Goal: Information Seeking & Learning: Understand process/instructions

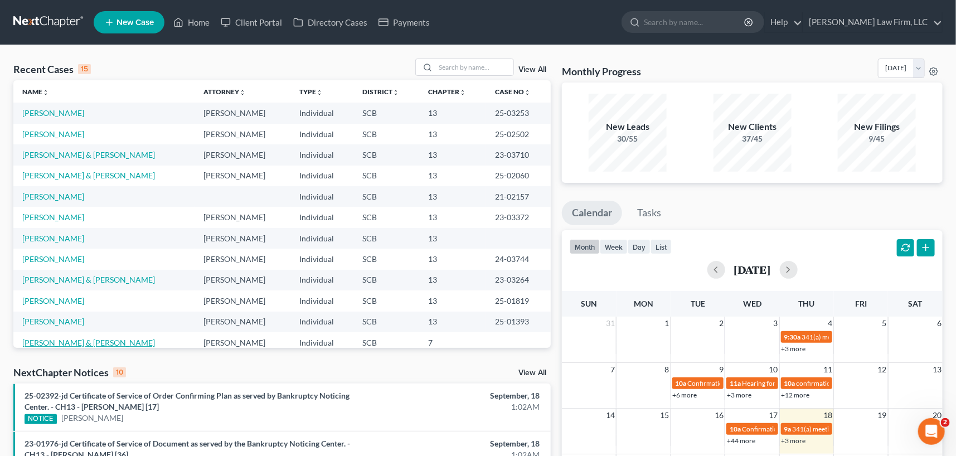
scroll to position [50, 0]
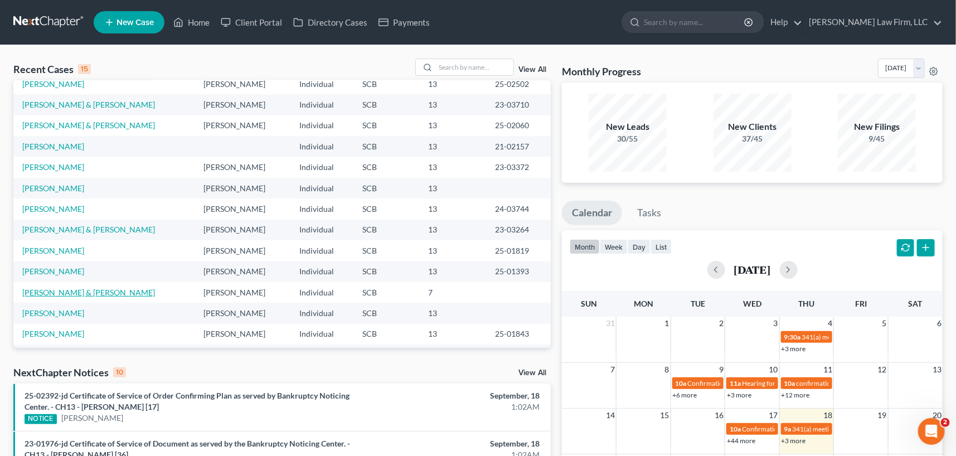
click at [98, 292] on link "[PERSON_NAME] & [PERSON_NAME]" at bounding box center [88, 292] width 133 height 9
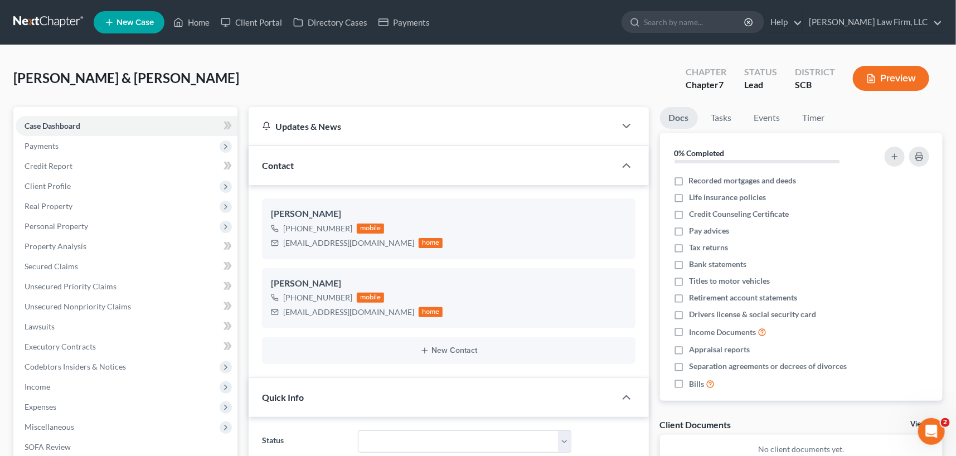
select select "0"
click at [40, 142] on span "Payments" at bounding box center [42, 145] width 34 height 9
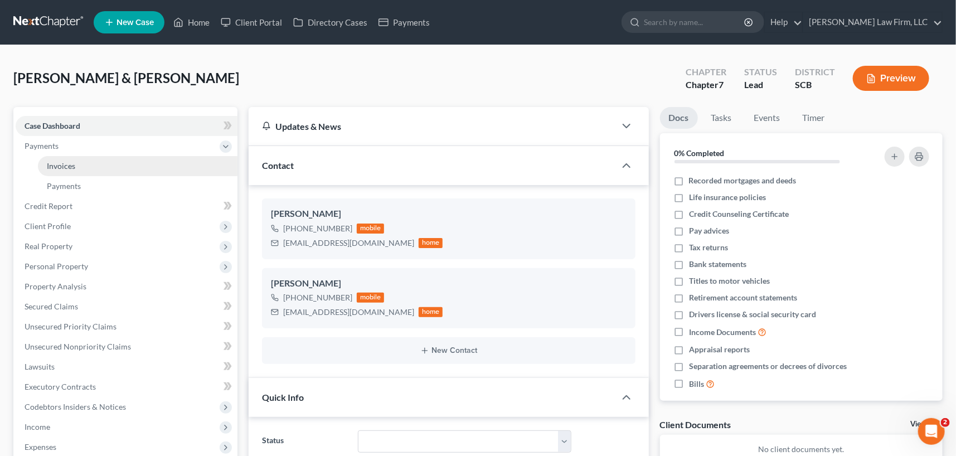
click at [60, 162] on span "Invoices" at bounding box center [61, 165] width 28 height 9
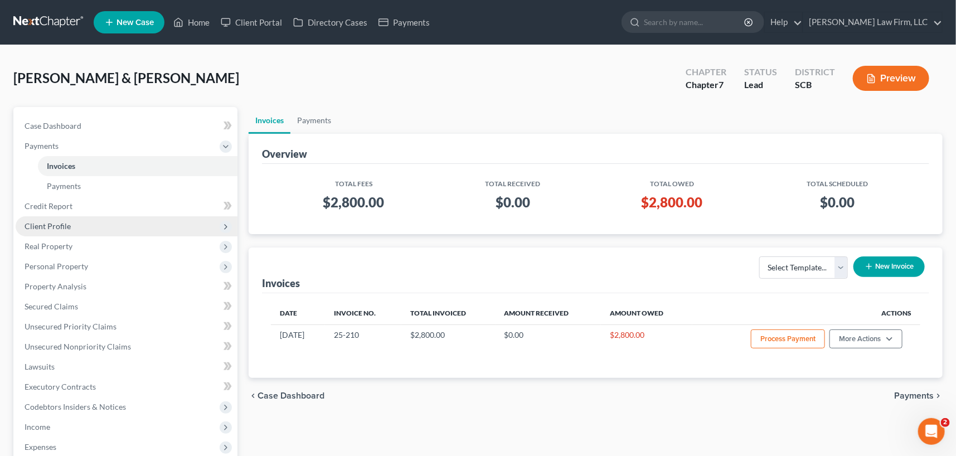
click at [46, 221] on span "Client Profile" at bounding box center [48, 225] width 46 height 9
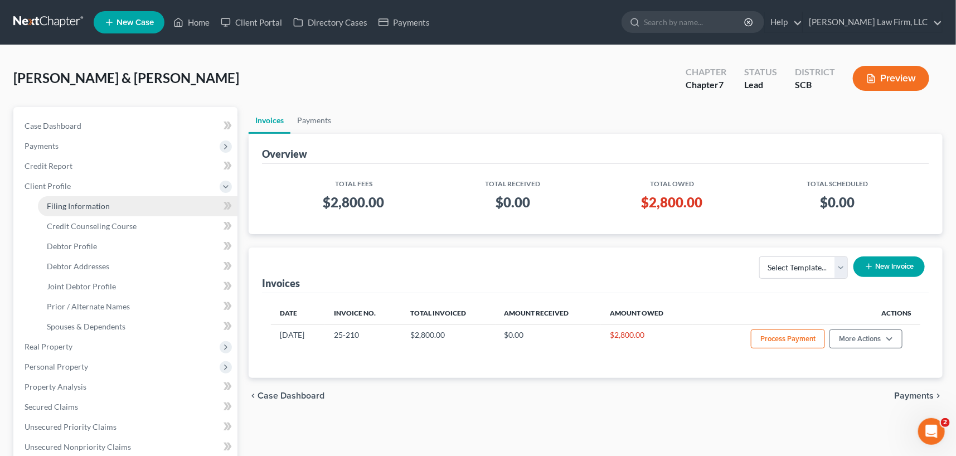
click at [72, 204] on span "Filing Information" at bounding box center [78, 205] width 63 height 9
select select "1"
select select "0"
select select "42"
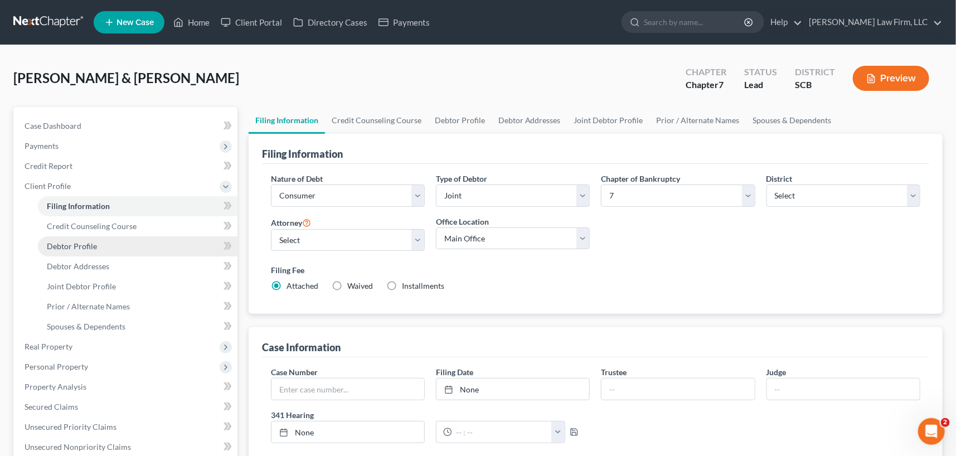
click at [69, 244] on span "Debtor Profile" at bounding box center [72, 245] width 50 height 9
select select "1"
select select "0"
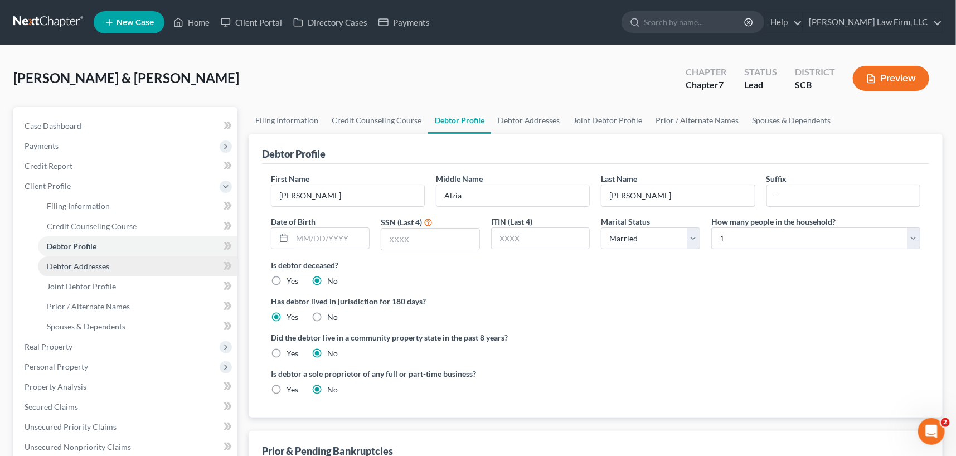
click at [75, 262] on span "Debtor Addresses" at bounding box center [78, 265] width 62 height 9
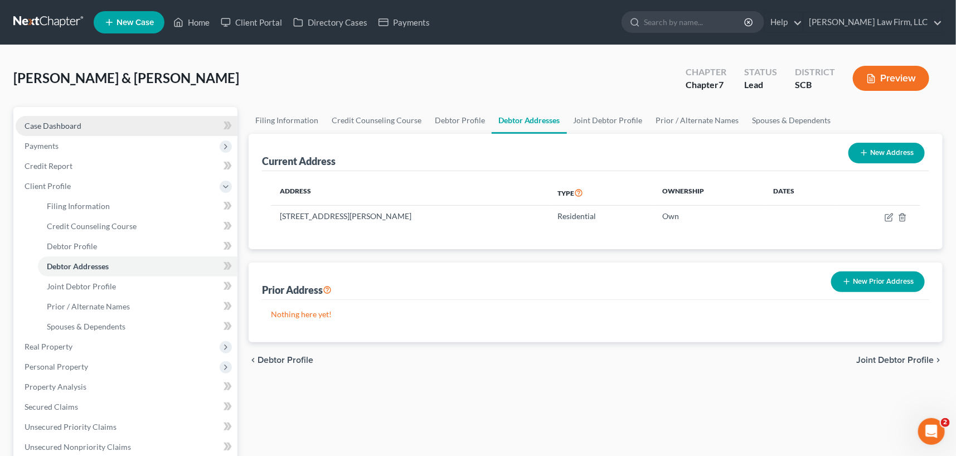
click at [61, 121] on span "Case Dashboard" at bounding box center [53, 125] width 57 height 9
select select "0"
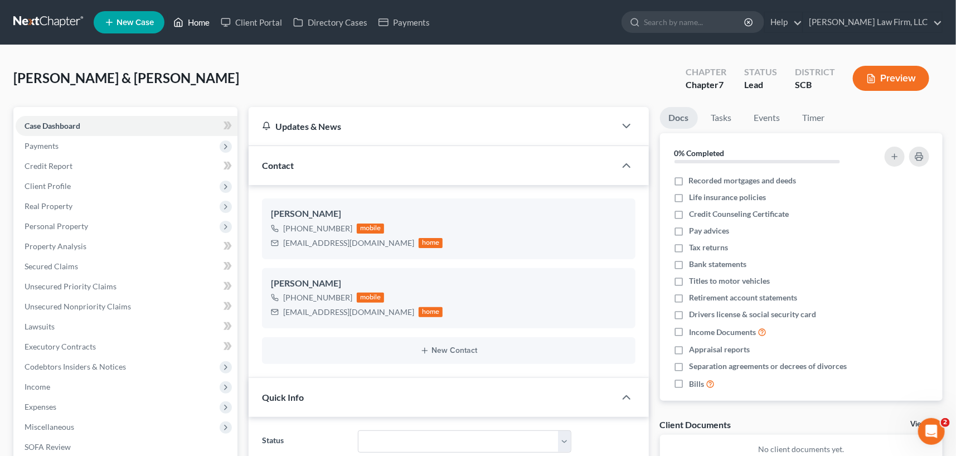
click at [203, 21] on link "Home" at bounding box center [191, 22] width 47 height 20
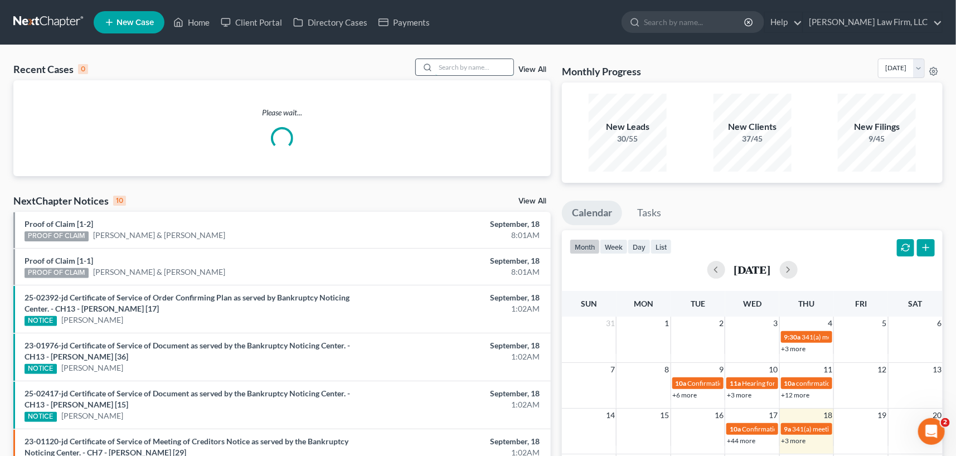
click at [450, 69] on input "search" at bounding box center [474, 67] width 78 height 16
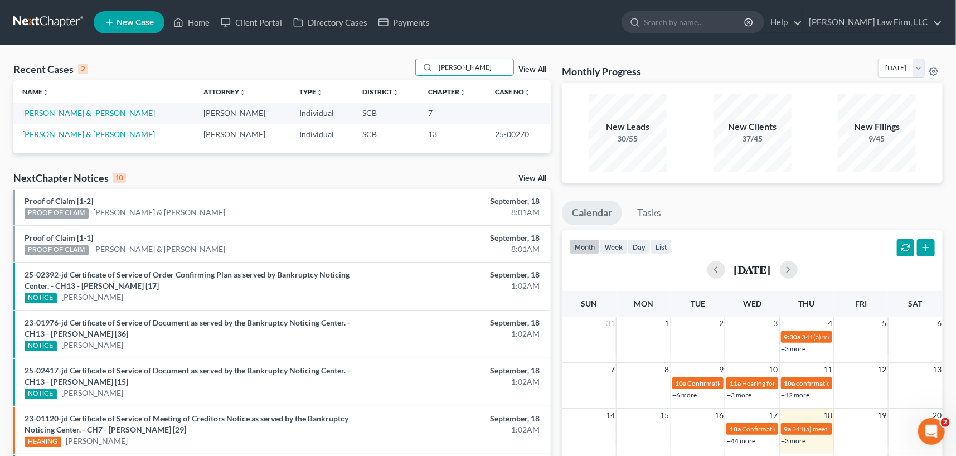
type input "[PERSON_NAME]"
click at [126, 131] on link "[PERSON_NAME] & [PERSON_NAME]" at bounding box center [88, 133] width 133 height 9
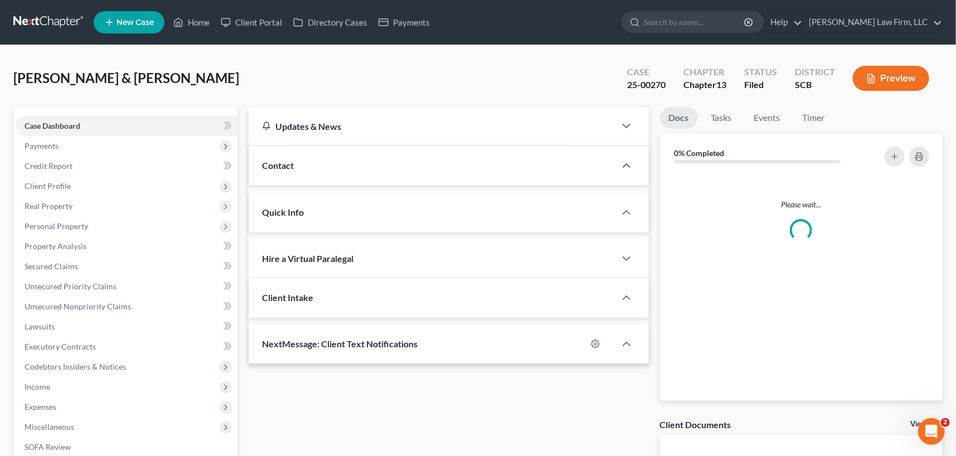
select select "0"
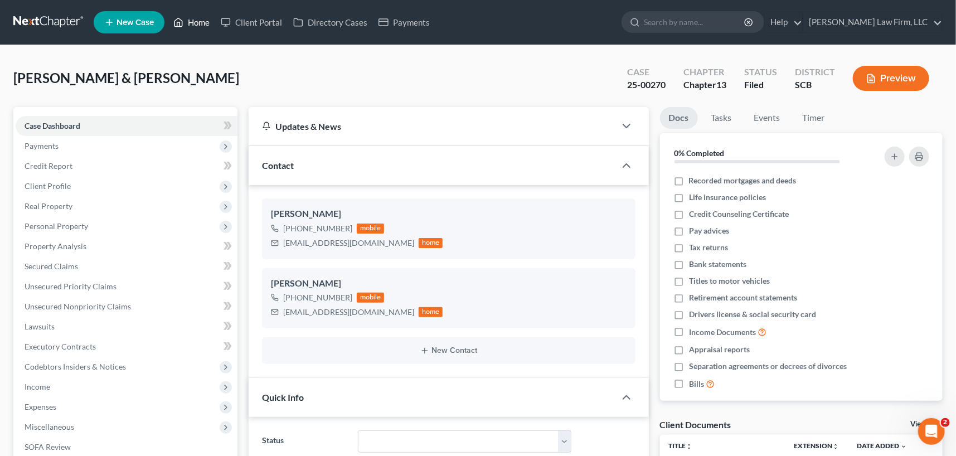
click at [191, 13] on link "Home" at bounding box center [191, 22] width 47 height 20
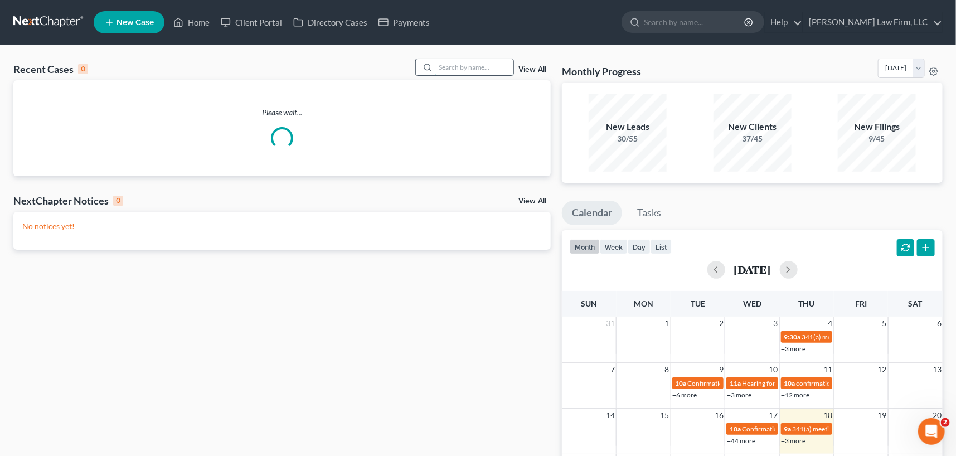
click at [446, 64] on input "search" at bounding box center [474, 67] width 78 height 16
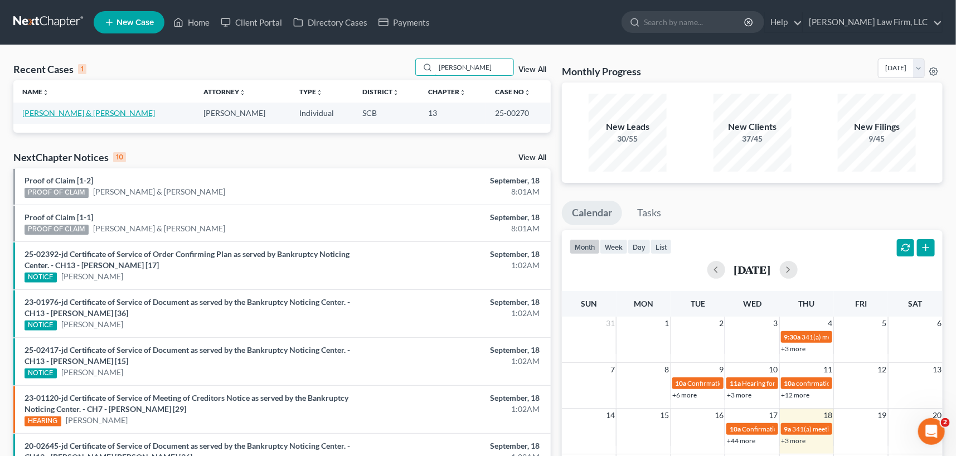
type input "[PERSON_NAME]"
click at [79, 108] on link "[PERSON_NAME] & [PERSON_NAME]" at bounding box center [88, 112] width 133 height 9
select select "0"
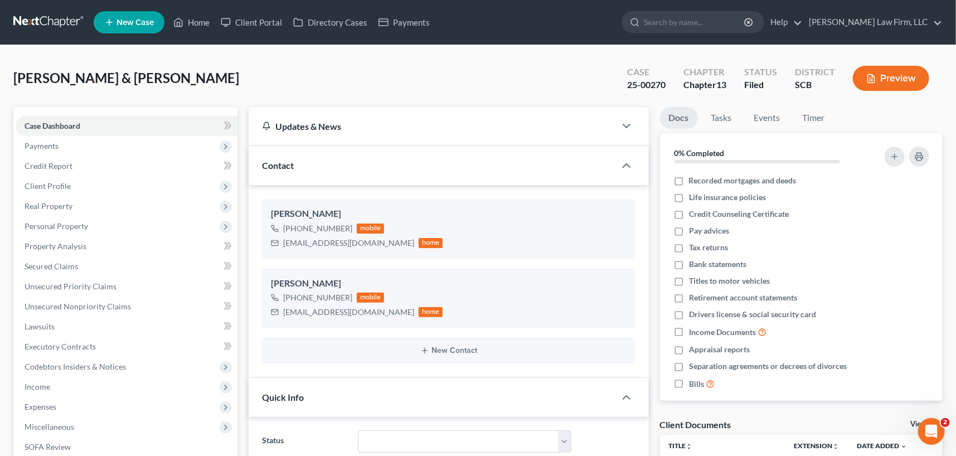
scroll to position [1734, 0]
click at [51, 179] on span "Client Profile" at bounding box center [127, 186] width 222 height 20
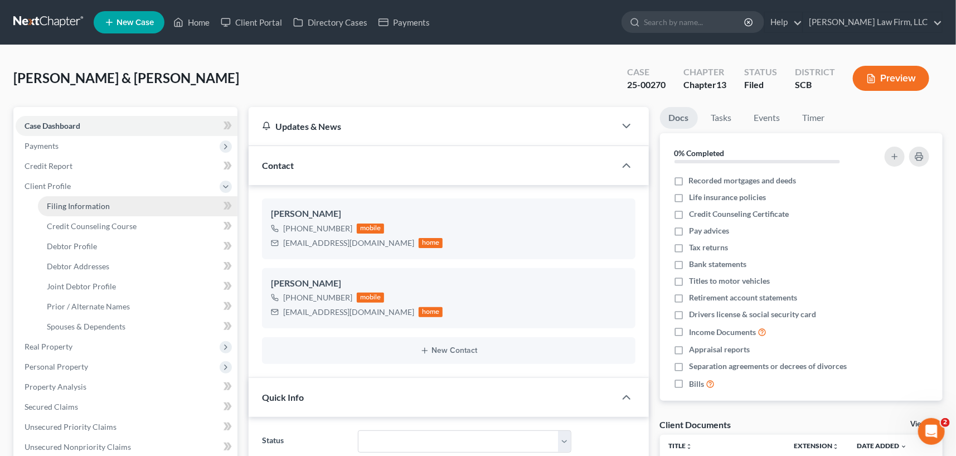
click at [87, 201] on span "Filing Information" at bounding box center [78, 205] width 63 height 9
select select "1"
select select "3"
select select "72"
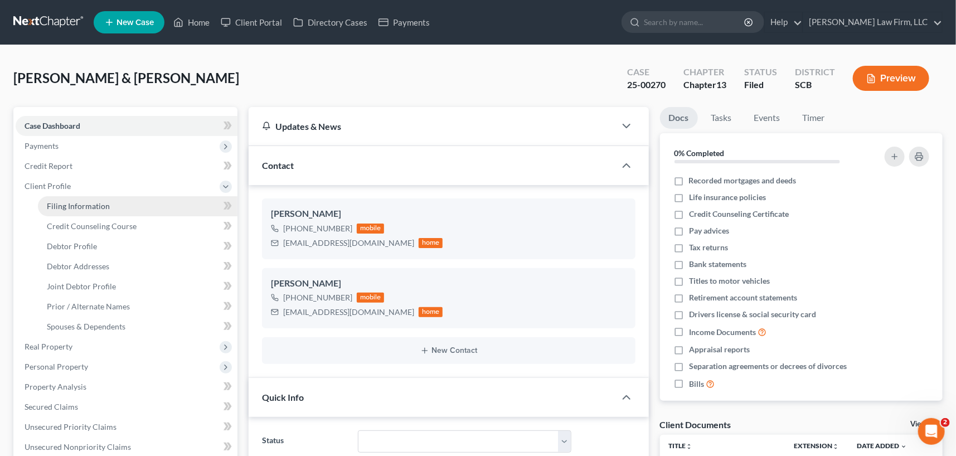
select select "0"
select select "42"
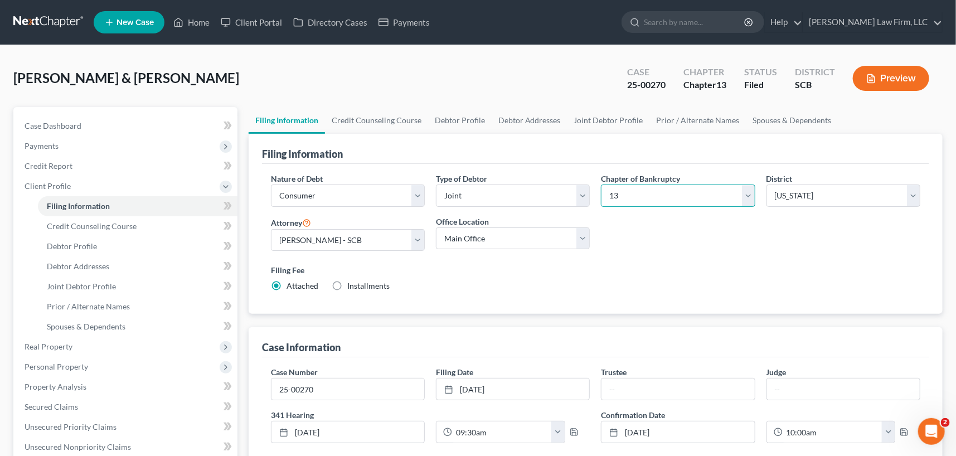
drag, startPoint x: 750, startPoint y: 192, endPoint x: 741, endPoint y: 195, distance: 9.0
click at [750, 192] on select "Select 7 11 12 13" at bounding box center [678, 195] width 154 height 22
select select "0"
click at [601, 184] on select "Select 7 11 12 13" at bounding box center [678, 195] width 154 height 22
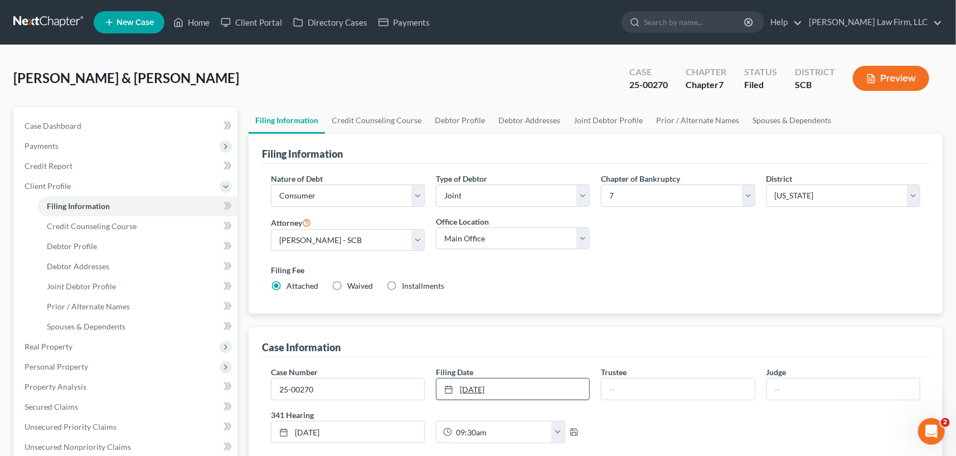
drag, startPoint x: 499, startPoint y: 380, endPoint x: 459, endPoint y: 385, distance: 39.9
click at [460, 385] on link "[DATE]" at bounding box center [512, 388] width 153 height 21
type input "1/1/0000"
click at [600, 416] on div "Case Number 25-00270 Filing Date [DATE] close Date 1/1/0000 Time 12:00 AM chevr…" at bounding box center [595, 409] width 660 height 86
drag, startPoint x: 320, startPoint y: 390, endPoint x: 261, endPoint y: 388, distance: 58.5
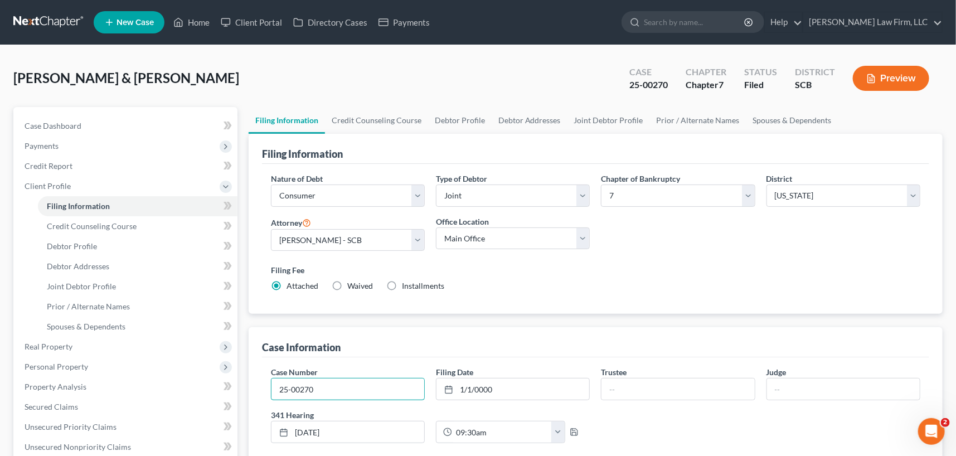
type input "25-210"
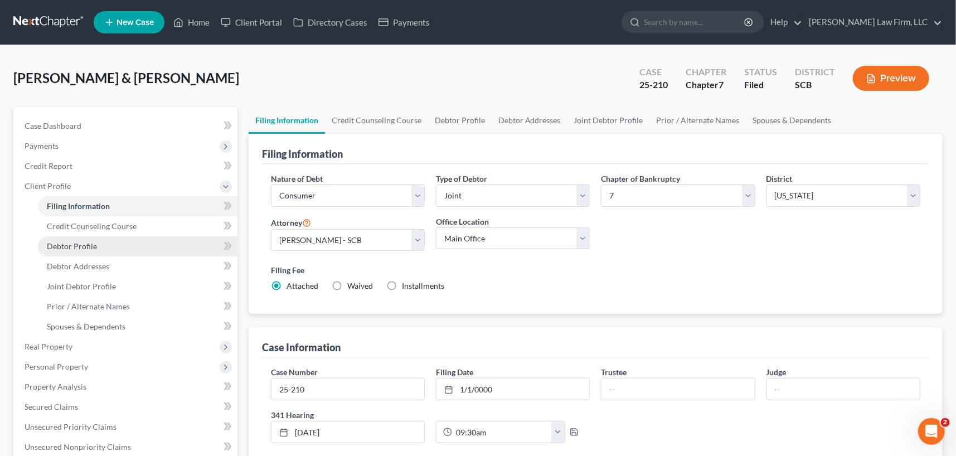
click at [75, 245] on span "Debtor Profile" at bounding box center [72, 245] width 50 height 9
select select "1"
select select "2"
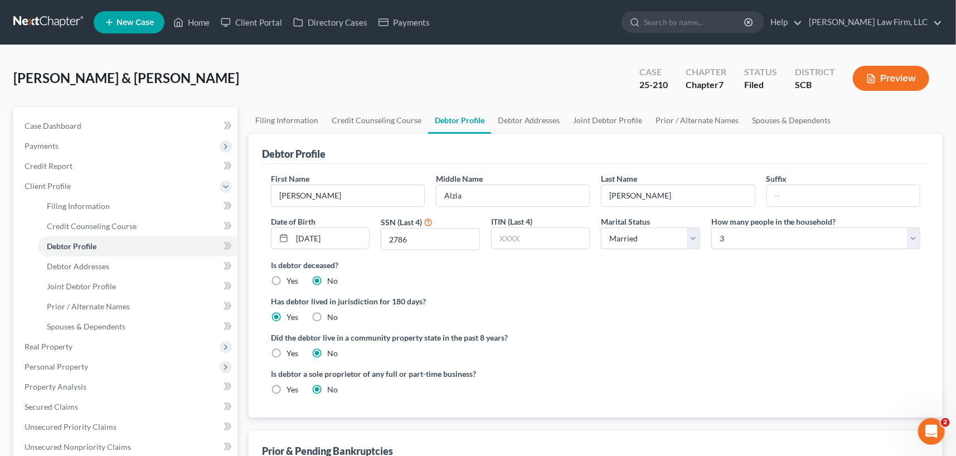
radio input "true"
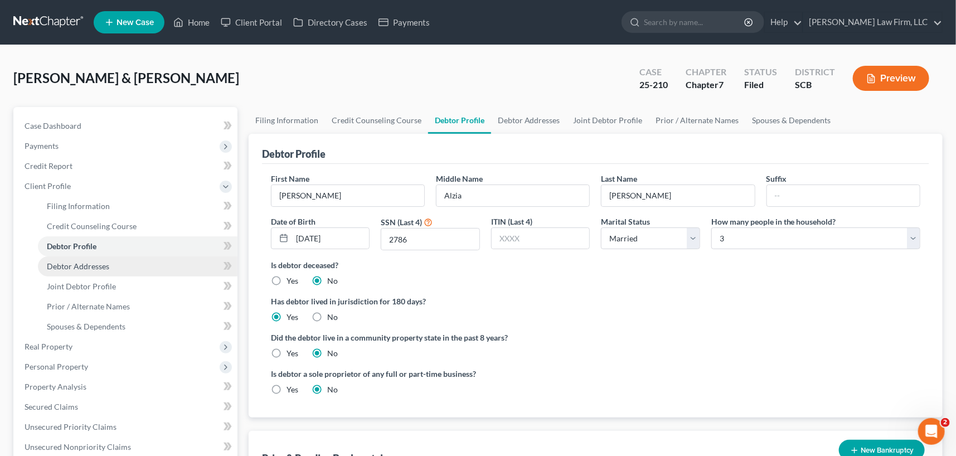
click at [79, 266] on span "Debtor Addresses" at bounding box center [78, 265] width 62 height 9
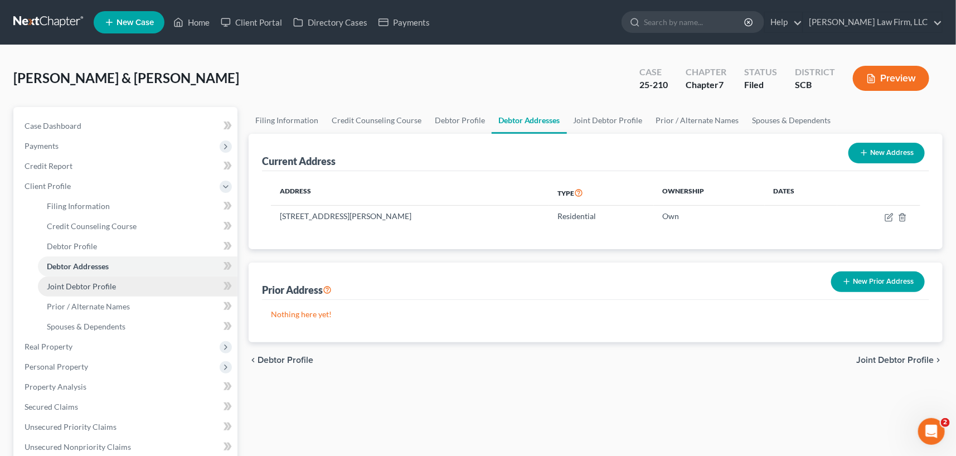
click at [84, 285] on span "Joint Debtor Profile" at bounding box center [81, 285] width 69 height 9
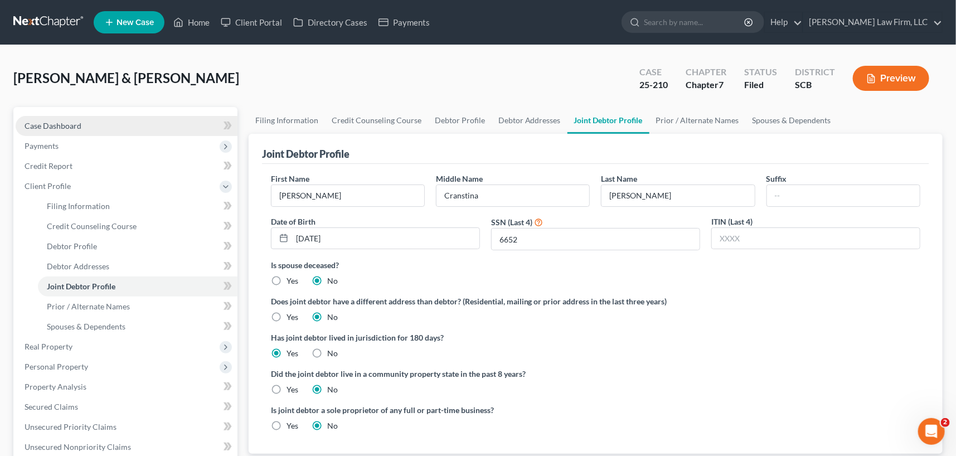
click at [49, 123] on span "Case Dashboard" at bounding box center [53, 125] width 57 height 9
select select "0"
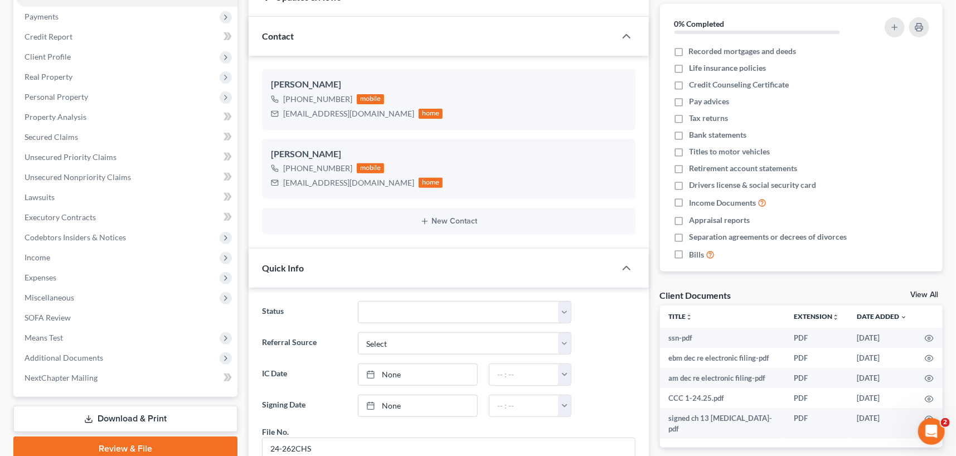
scroll to position [152, 0]
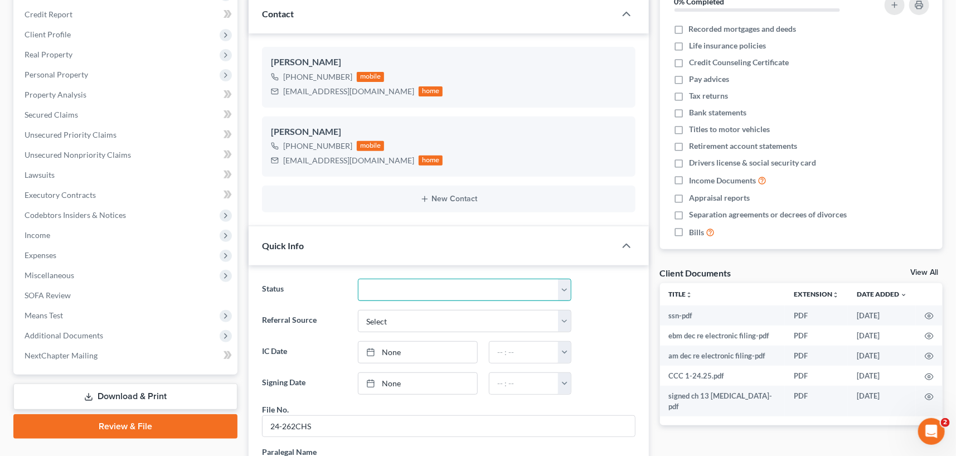
click at [563, 290] on select "Discharged Dismissed Filed In Progress Lead Lost Lead Ready to File To Review W…" at bounding box center [464, 290] width 213 height 22
select select "1"
click at [358, 279] on select "Discharged Dismissed Filed In Progress Lead Lost Lead Ready to File To Review W…" at bounding box center [464, 290] width 213 height 22
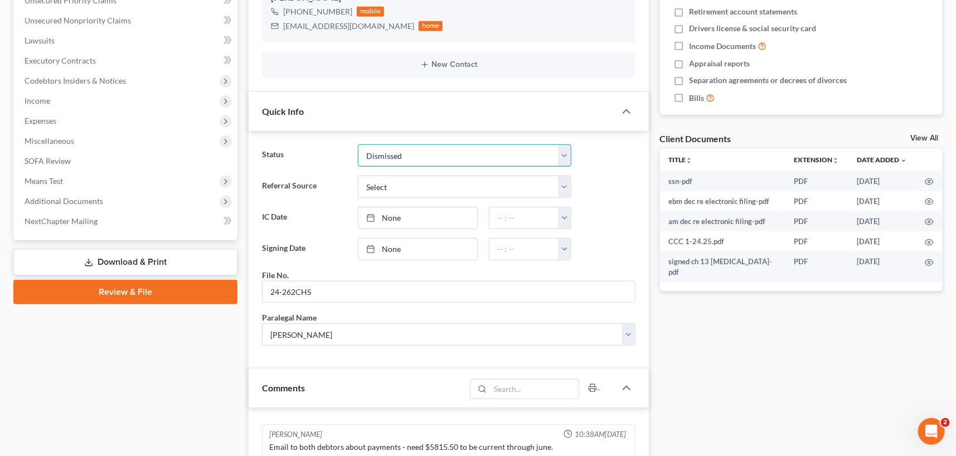
scroll to position [304, 0]
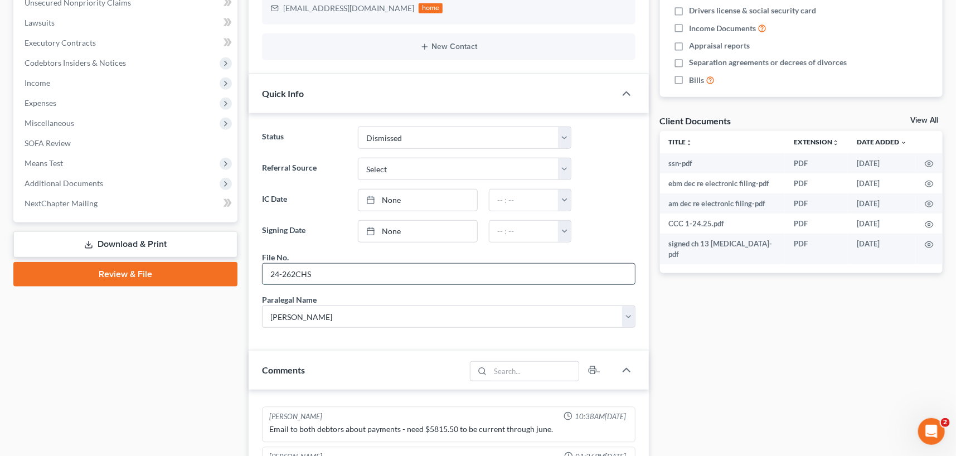
drag, startPoint x: 313, startPoint y: 272, endPoint x: 262, endPoint y: 273, distance: 50.2
click at [262, 273] on input "24-262CHS" at bounding box center [448, 274] width 372 height 21
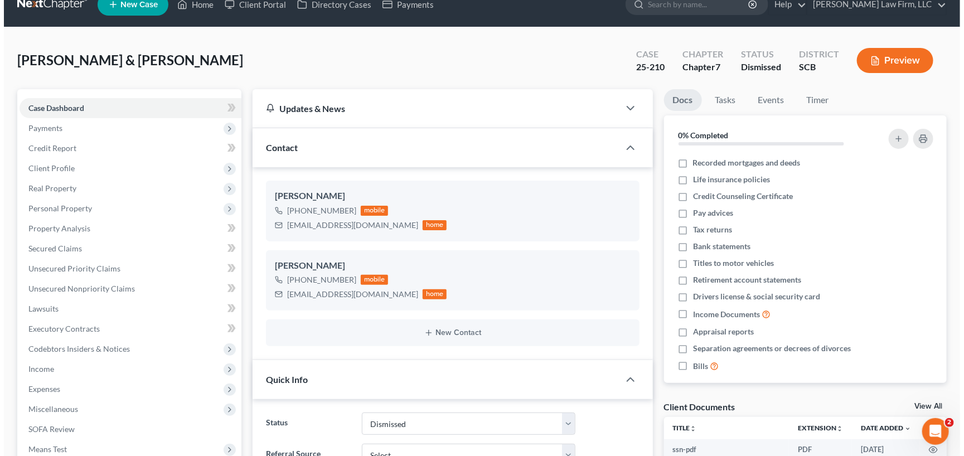
scroll to position [0, 0]
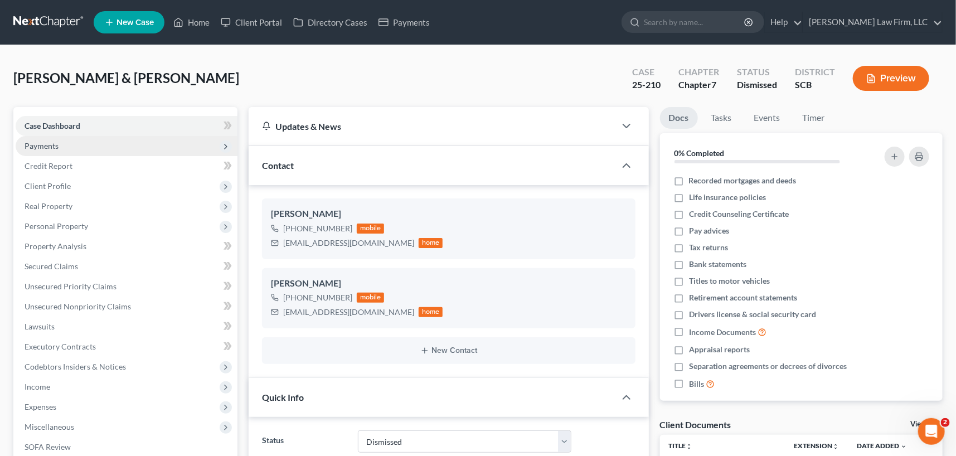
type input "25-210CHS"
click at [49, 139] on span "Payments" at bounding box center [127, 146] width 222 height 20
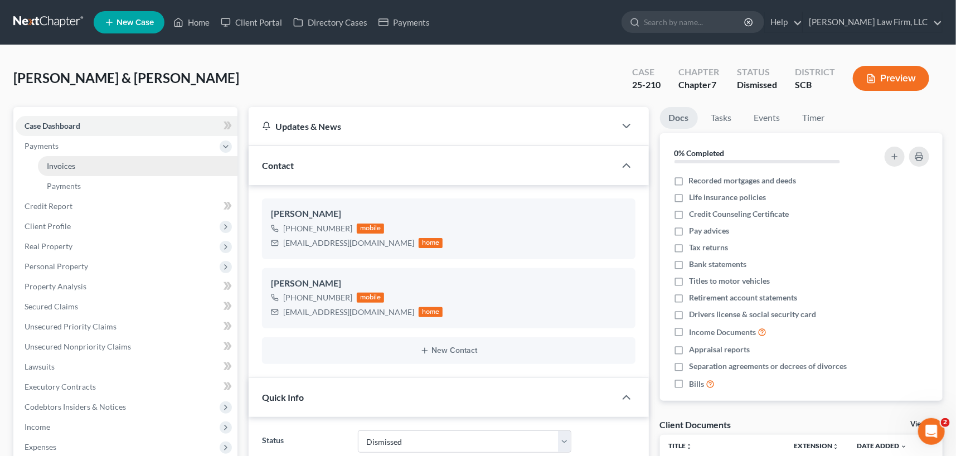
click at [64, 161] on span "Invoices" at bounding box center [61, 165] width 28 height 9
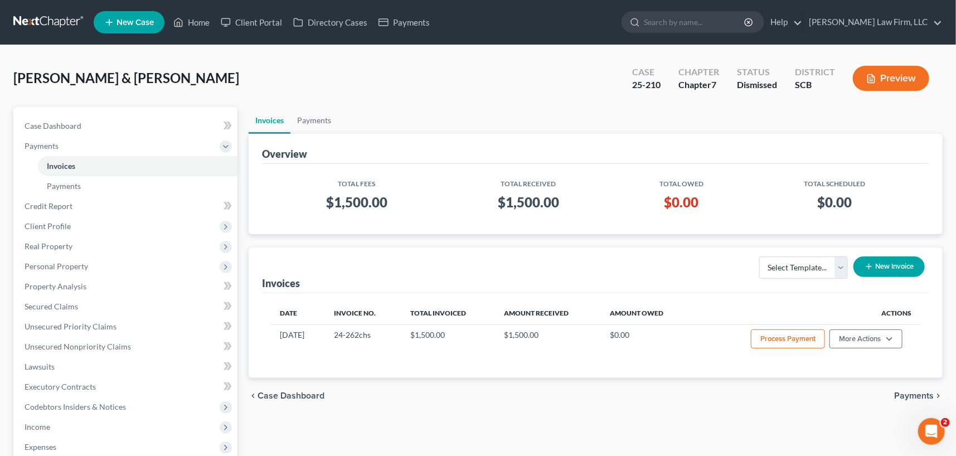
click at [892, 262] on button "New Invoice" at bounding box center [888, 266] width 71 height 21
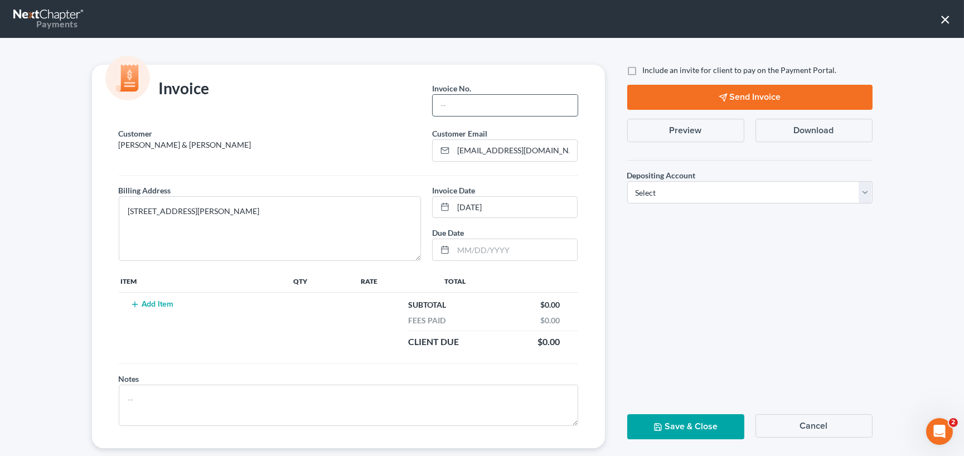
click at [460, 102] on input "text" at bounding box center [504, 105] width 144 height 21
type input "25-210chs"
click at [157, 302] on button "Add Item" at bounding box center [152, 304] width 49 height 9
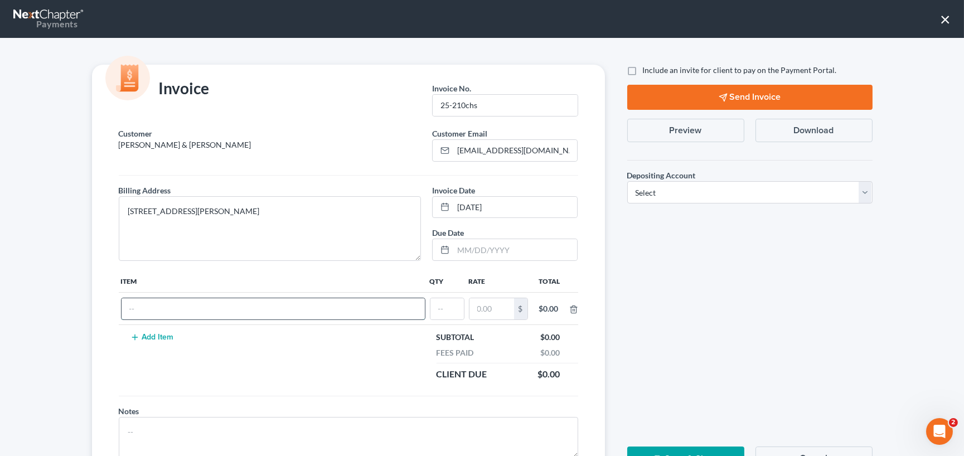
click at [138, 301] on input "text" at bounding box center [272, 308] width 303 height 21
type input "Chapter 7 Fees"
click at [439, 300] on input "text" at bounding box center [446, 308] width 33 height 21
type input "1"
click at [485, 308] on input "text" at bounding box center [491, 308] width 45 height 21
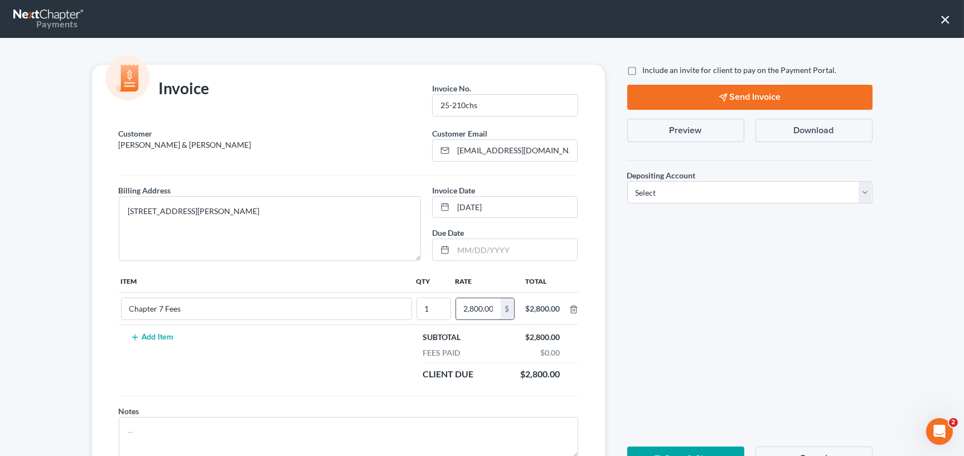
scroll to position [0, 1]
type input "2,800.00"
drag, startPoint x: 648, startPoint y: 187, endPoint x: 651, endPoint y: 195, distance: 9.0
click at [648, 186] on select "Select Operation Trust" at bounding box center [749, 192] width 245 height 22
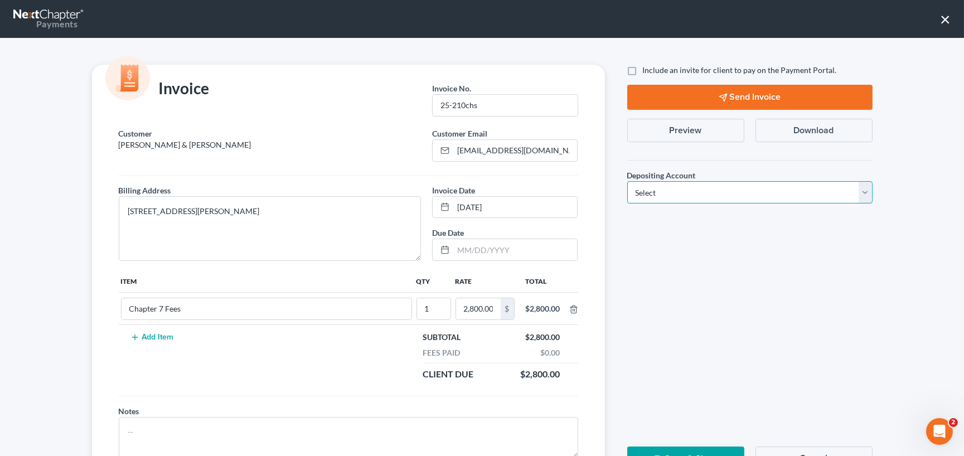
select select "1"
click at [627, 181] on select "Select Operation Trust" at bounding box center [749, 192] width 245 height 22
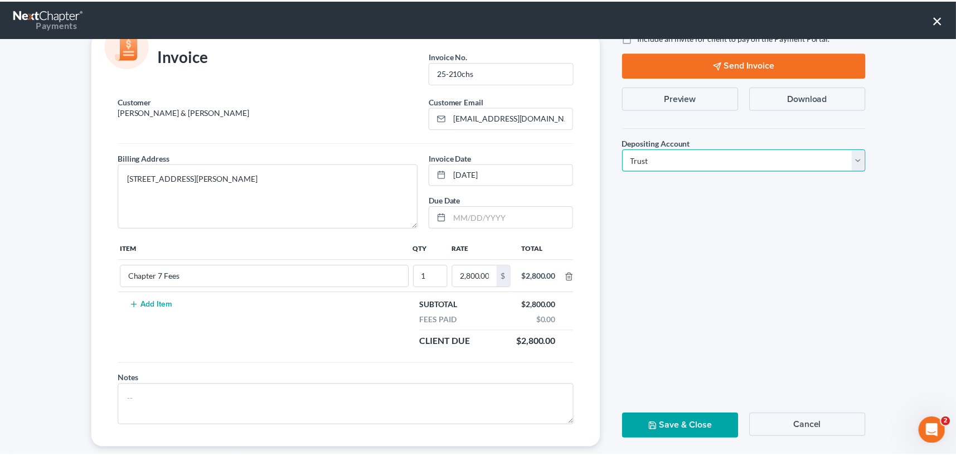
scroll to position [50, 0]
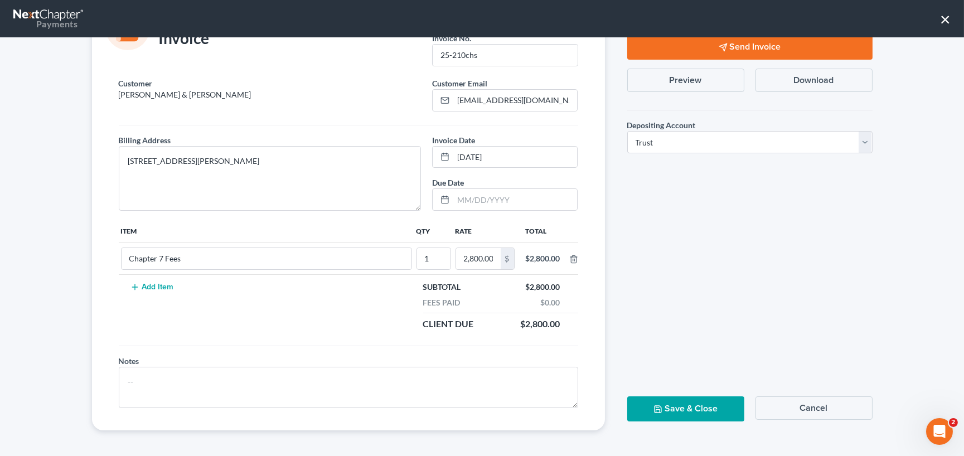
click at [677, 406] on button "Save & Close" at bounding box center [685, 408] width 117 height 25
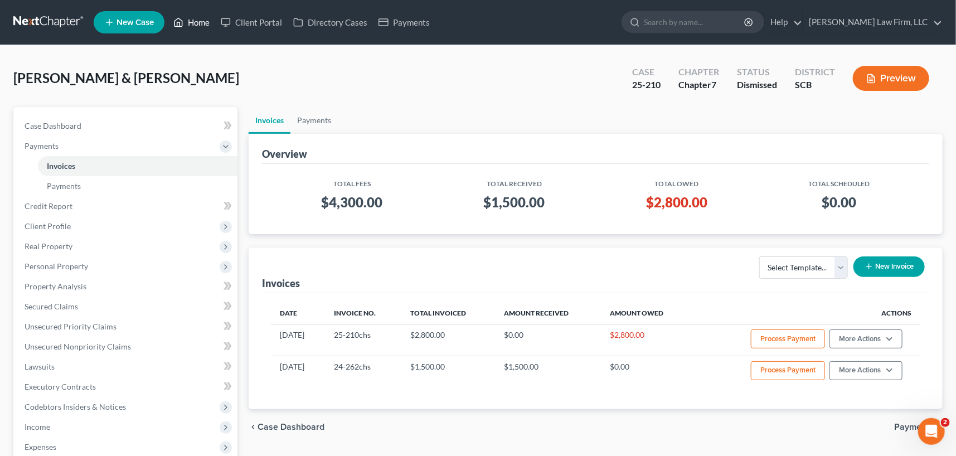
click at [197, 16] on link "Home" at bounding box center [191, 22] width 47 height 20
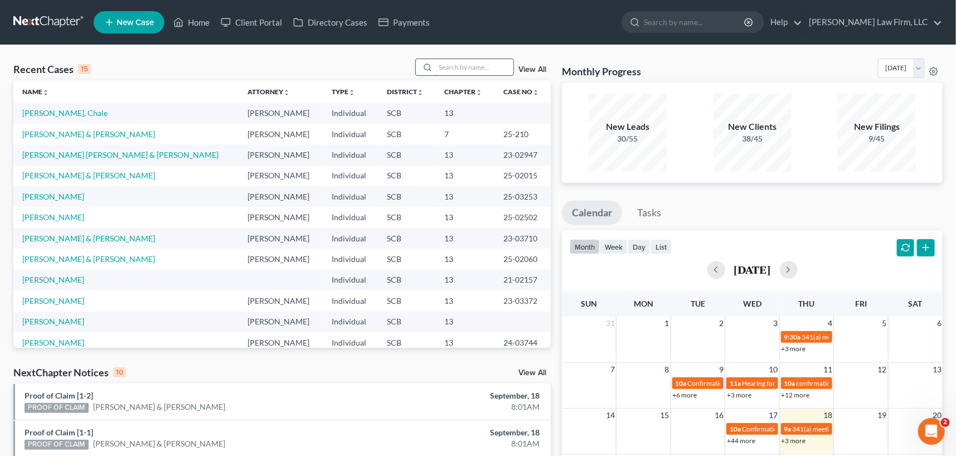
click at [451, 61] on input "search" at bounding box center [474, 67] width 78 height 16
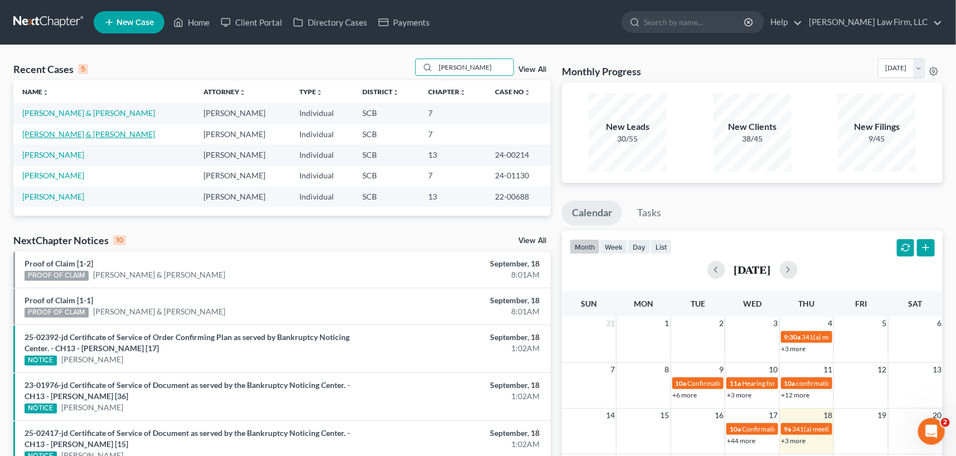
type input "[PERSON_NAME]"
click at [89, 130] on link "[PERSON_NAME] & [PERSON_NAME]" at bounding box center [88, 133] width 133 height 9
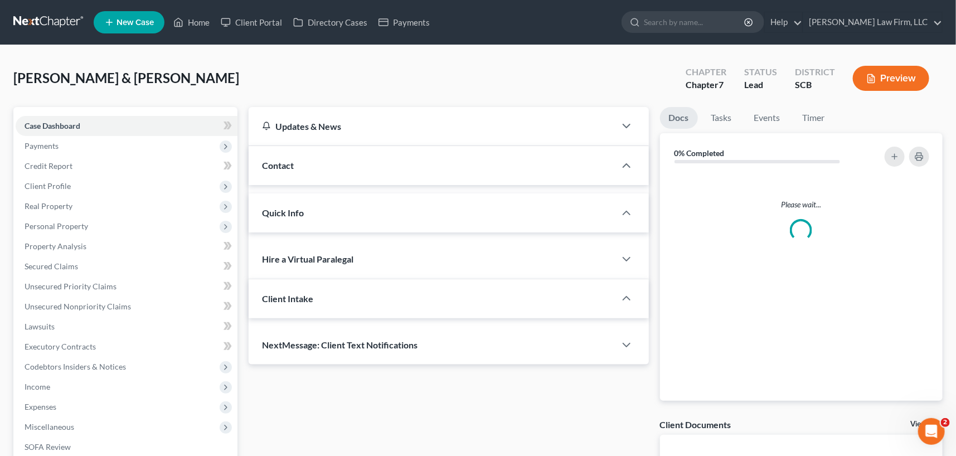
select select "0"
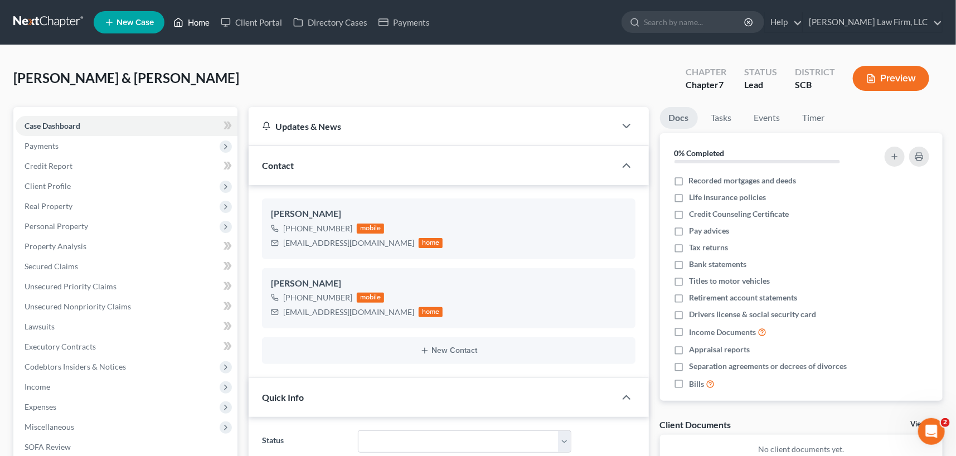
click at [198, 18] on link "Home" at bounding box center [191, 22] width 47 height 20
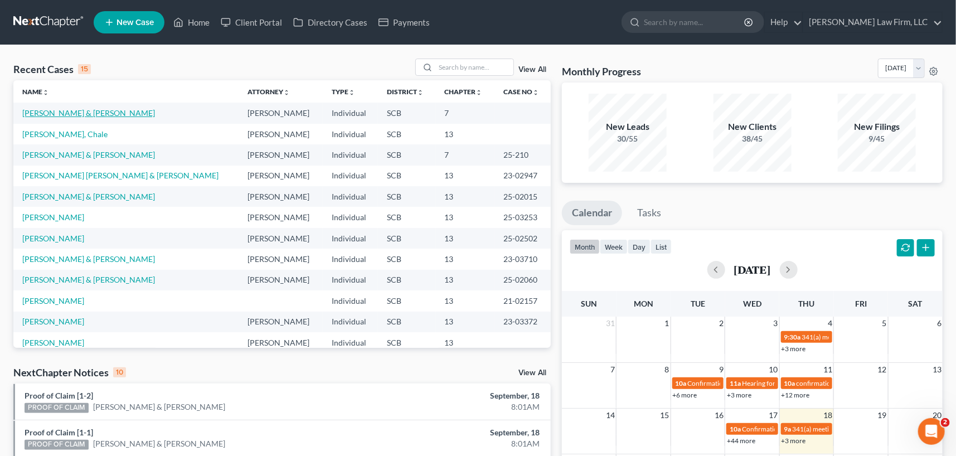
click at [96, 110] on link "[PERSON_NAME] & [PERSON_NAME]" at bounding box center [88, 112] width 133 height 9
select select "4"
select select "0"
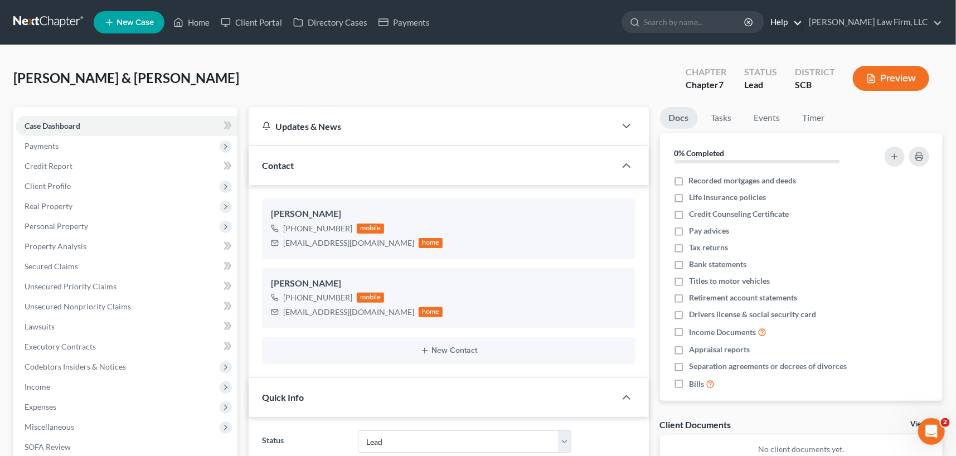
click at [802, 17] on link "Help" at bounding box center [783, 22] width 37 height 20
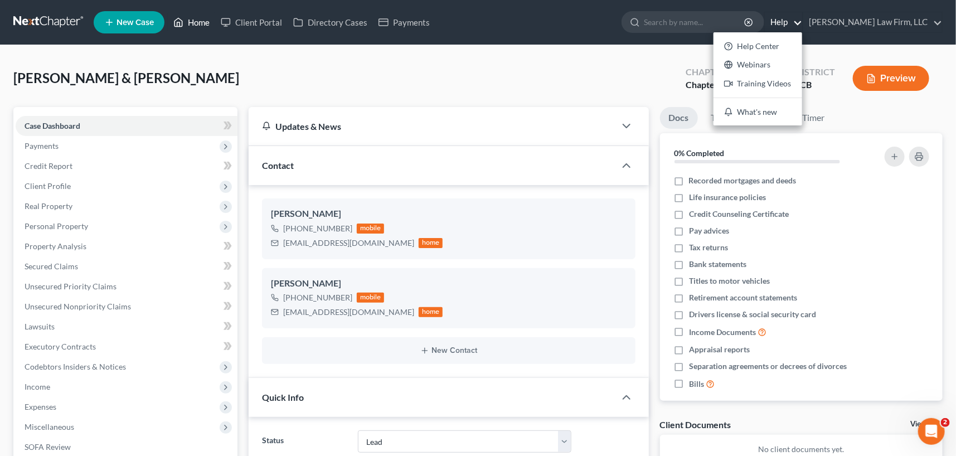
click at [197, 20] on link "Home" at bounding box center [191, 22] width 47 height 20
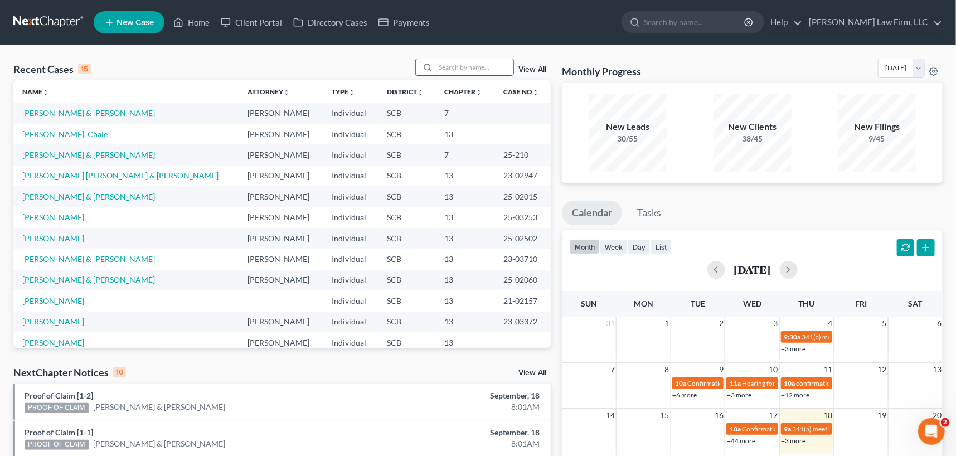
click at [435, 63] on input "search" at bounding box center [474, 67] width 78 height 16
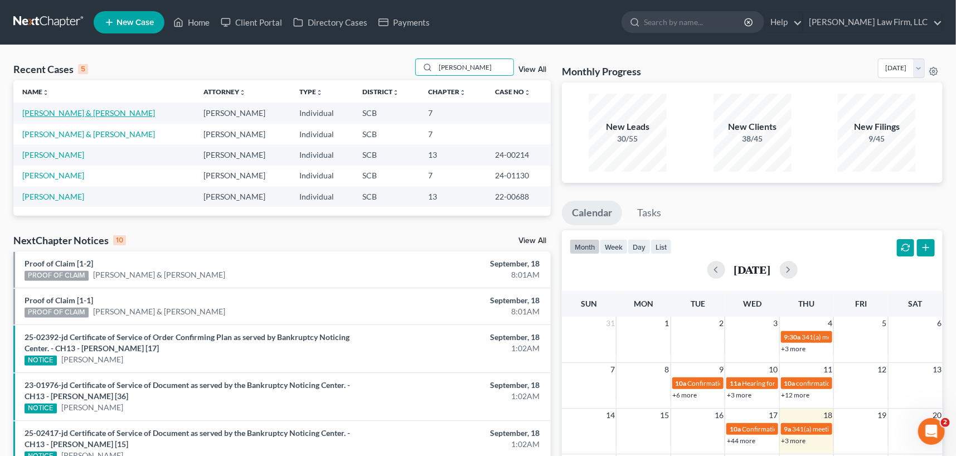
type input "[PERSON_NAME]"
click at [84, 109] on link "[PERSON_NAME] & [PERSON_NAME]" at bounding box center [88, 112] width 133 height 9
select select "0"
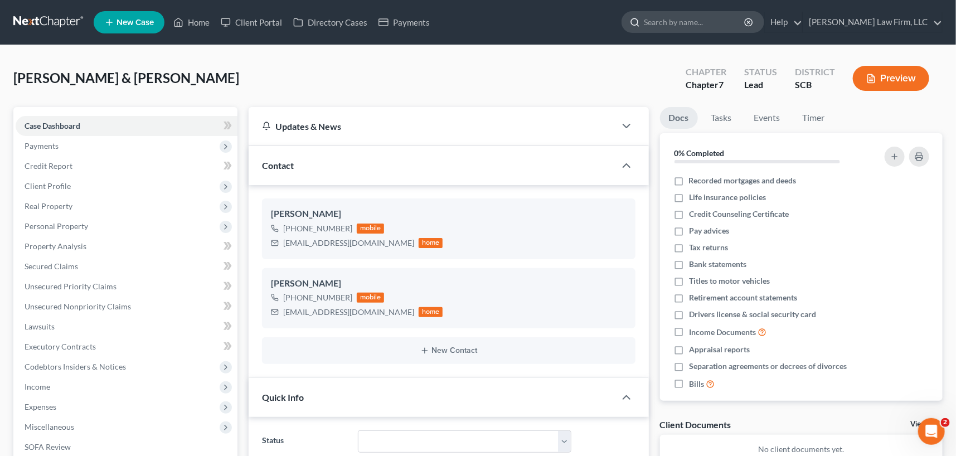
click at [691, 22] on input "search" at bounding box center [695, 22] width 102 height 21
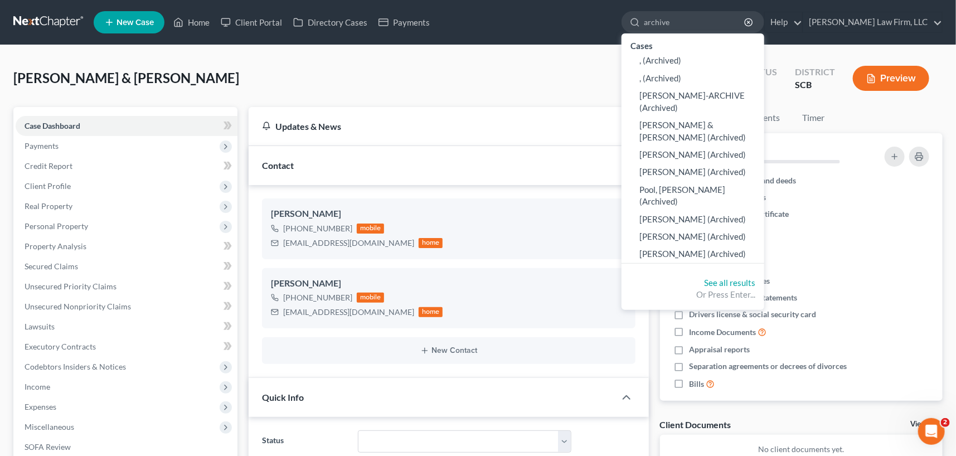
type input "archive"
click at [529, 85] on div "[PERSON_NAME] & [PERSON_NAME] Upgraded Chapter Chapter 7 Status Lead District S…" at bounding box center [477, 83] width 929 height 48
drag, startPoint x: 701, startPoint y: 21, endPoint x: 669, endPoint y: 16, distance: 32.7
click at [669, 16] on div "archive" at bounding box center [692, 22] width 143 height 22
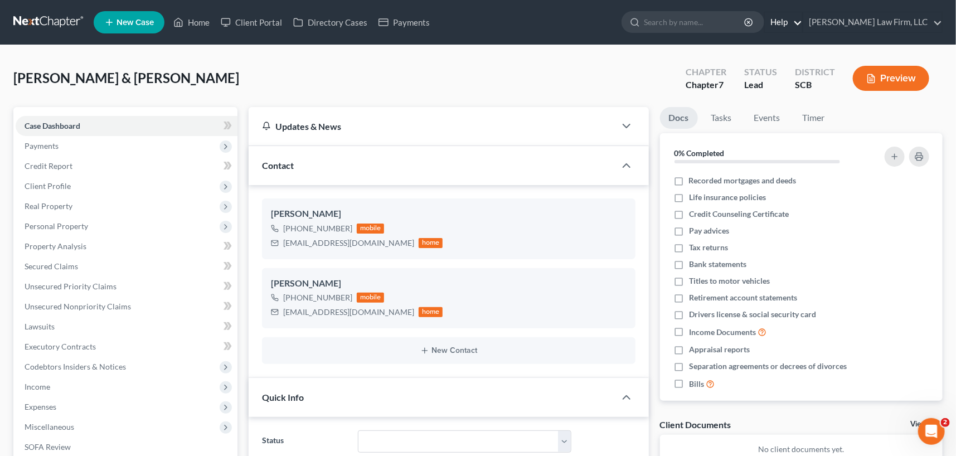
click at [802, 18] on link "Help" at bounding box center [783, 22] width 37 height 20
click at [781, 44] on link "Help Center" at bounding box center [757, 46] width 89 height 19
click at [893, 75] on button "Preview" at bounding box center [891, 78] width 76 height 25
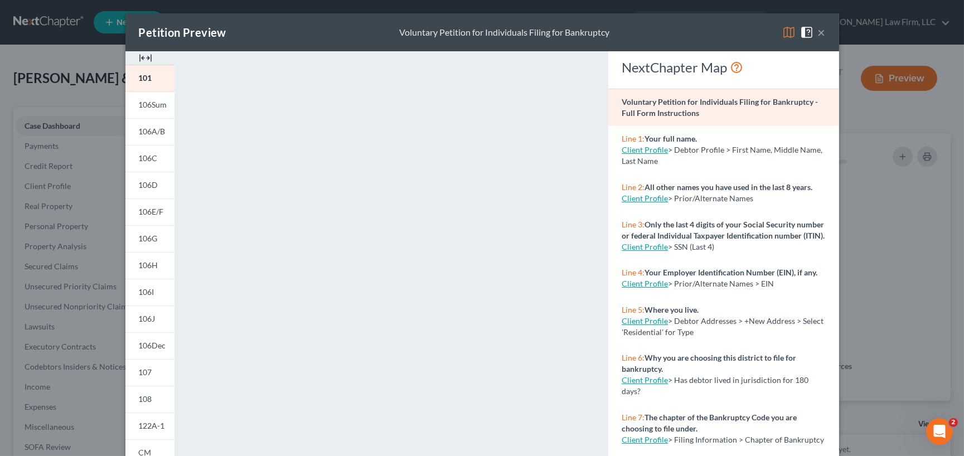
click at [818, 28] on button "×" at bounding box center [822, 32] width 8 height 13
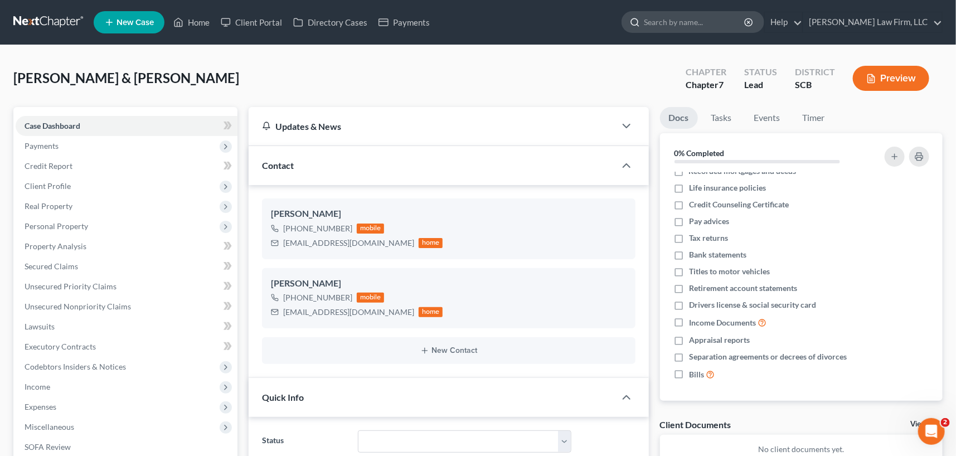
click at [680, 18] on input "search" at bounding box center [695, 22] width 102 height 21
type input "[PERSON_NAME]"
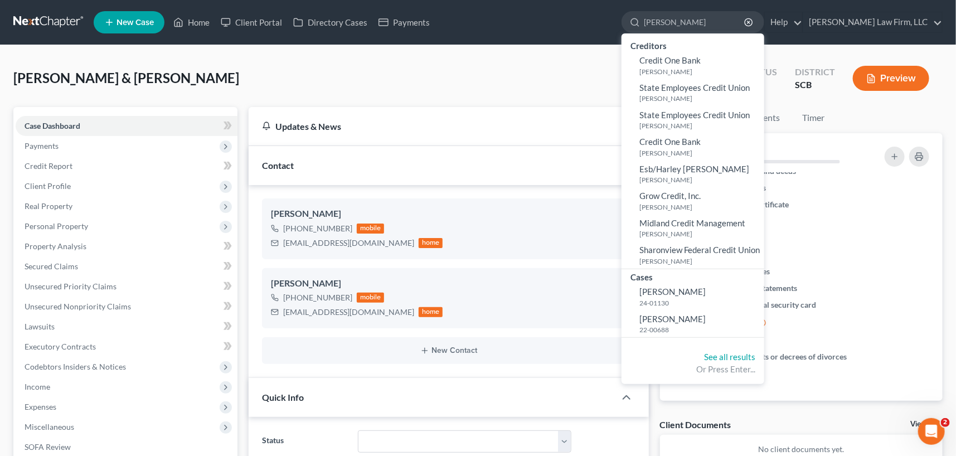
drag, startPoint x: 710, startPoint y: 23, endPoint x: 645, endPoint y: 37, distance: 66.0
click at [645, 37] on nav "Home New Case Client Portal Directory Cases Payments [PERSON_NAME] Law Firm, LL…" at bounding box center [478, 22] width 956 height 45
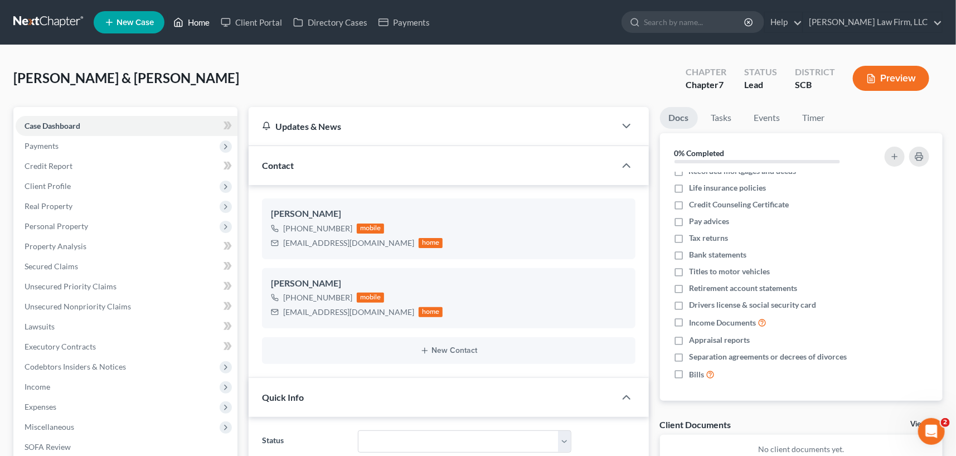
click at [194, 21] on link "Home" at bounding box center [191, 22] width 47 height 20
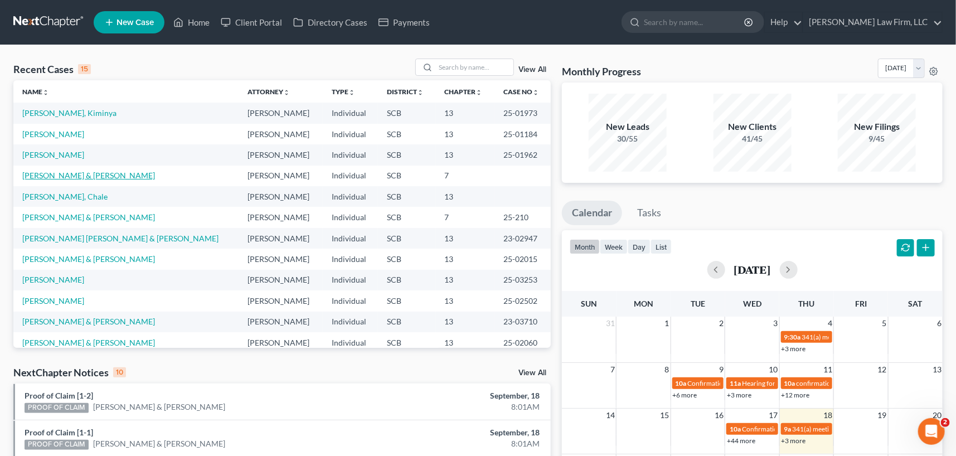
click at [45, 172] on link "[PERSON_NAME] & [PERSON_NAME]" at bounding box center [88, 175] width 133 height 9
select select "0"
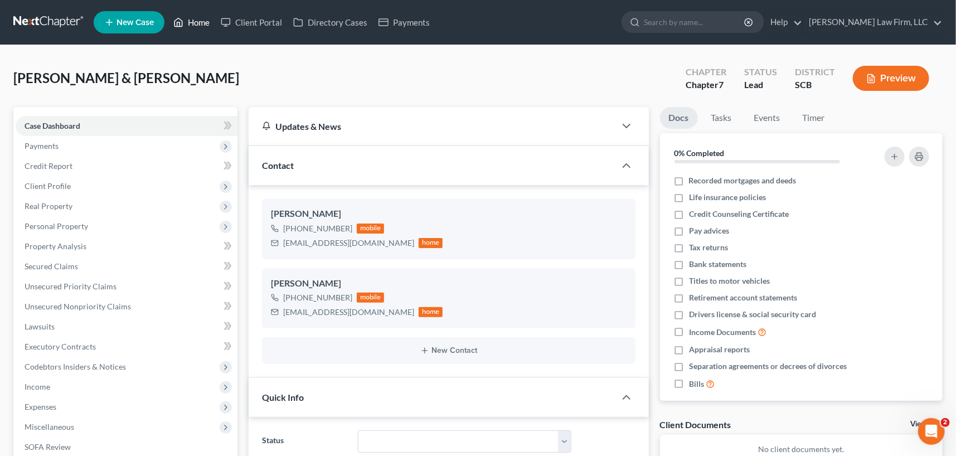
click at [198, 17] on link "Home" at bounding box center [191, 22] width 47 height 20
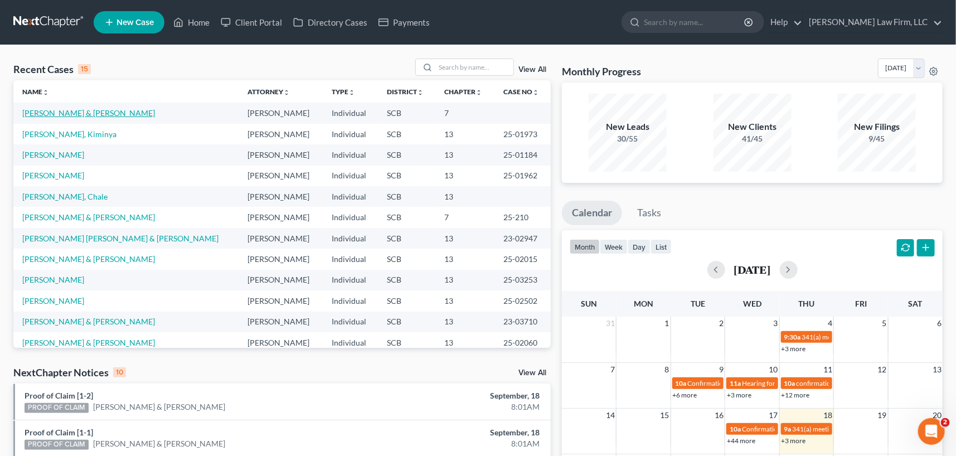
drag, startPoint x: 61, startPoint y: 108, endPoint x: 27, endPoint y: 110, distance: 34.0
click at [27, 110] on link "[PERSON_NAME] & [PERSON_NAME]" at bounding box center [88, 112] width 133 height 9
select select "0"
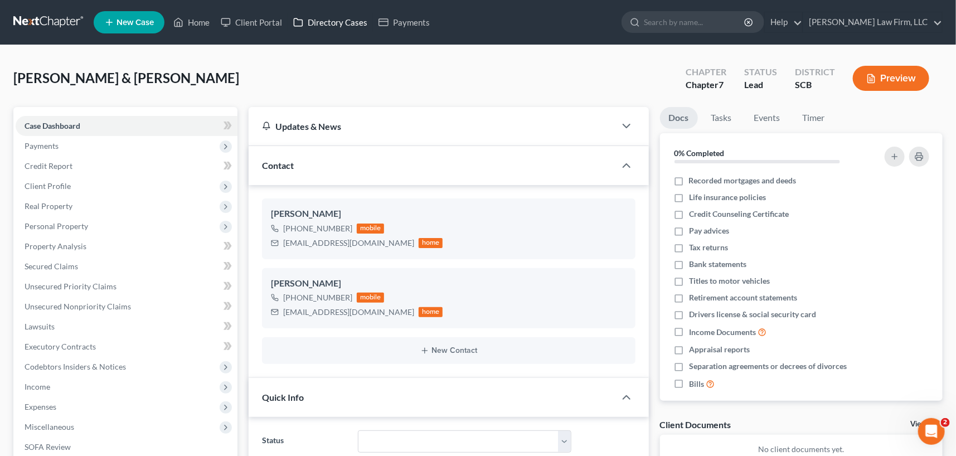
click at [331, 17] on link "Directory Cases" at bounding box center [330, 22] width 85 height 20
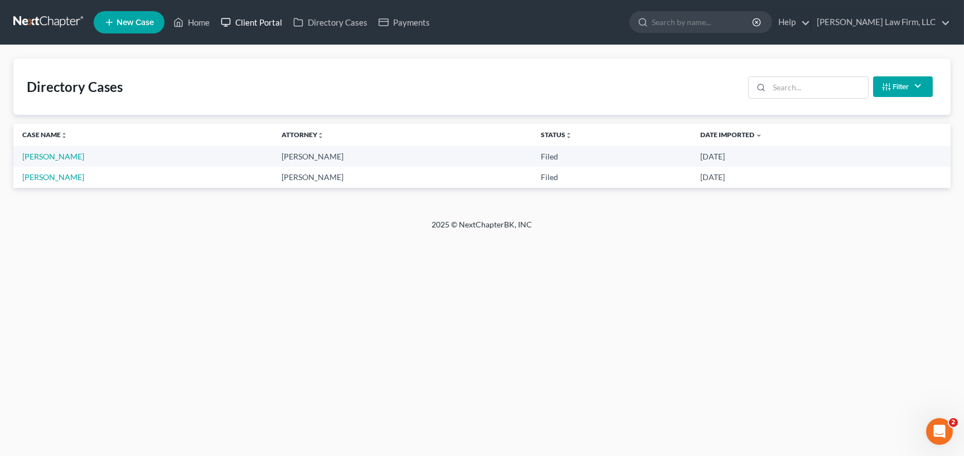
click at [267, 17] on link "Client Portal" at bounding box center [251, 22] width 72 height 20
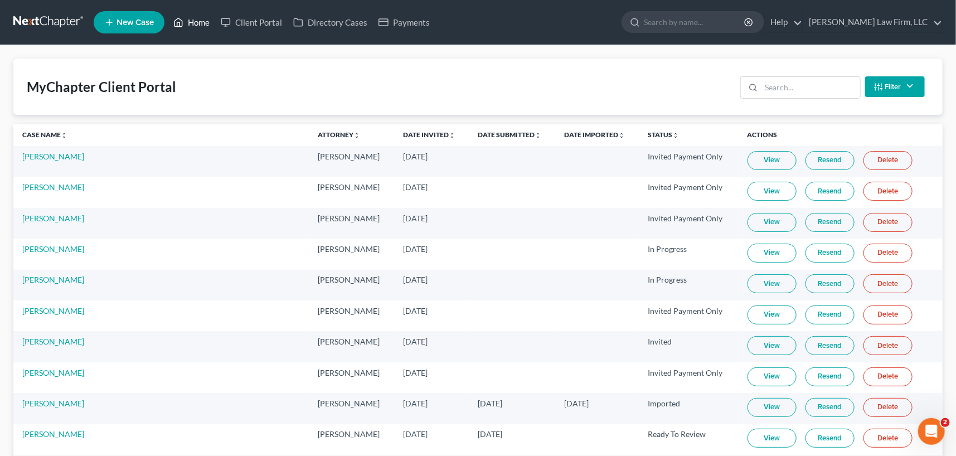
click at [201, 13] on link "Home" at bounding box center [191, 22] width 47 height 20
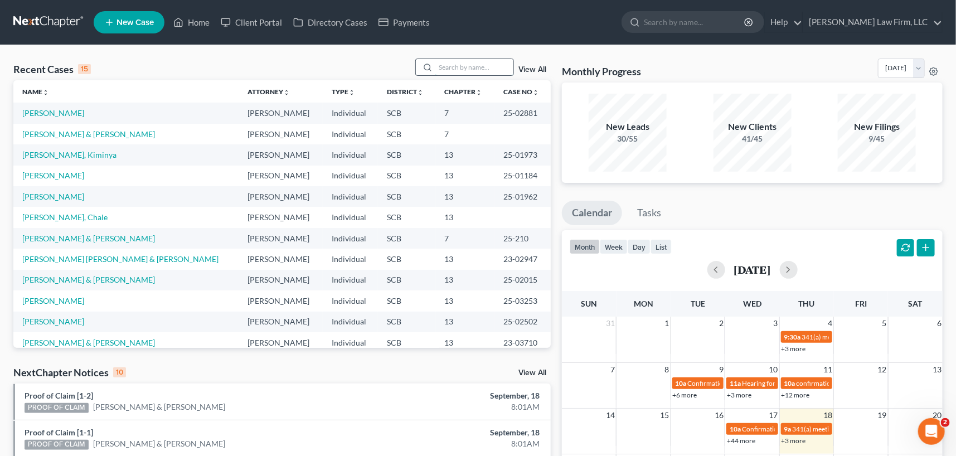
click at [459, 64] on input "search" at bounding box center [474, 67] width 78 height 16
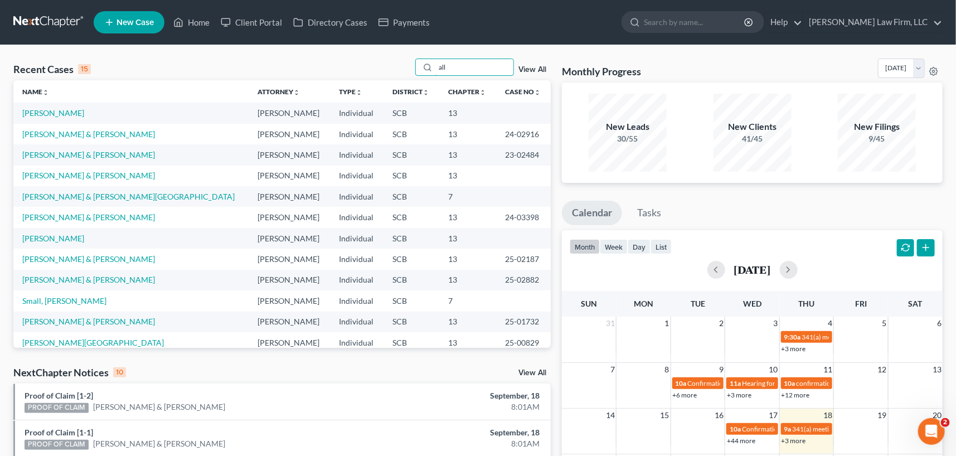
type input "all"
click at [529, 67] on link "View All" at bounding box center [532, 70] width 28 height 8
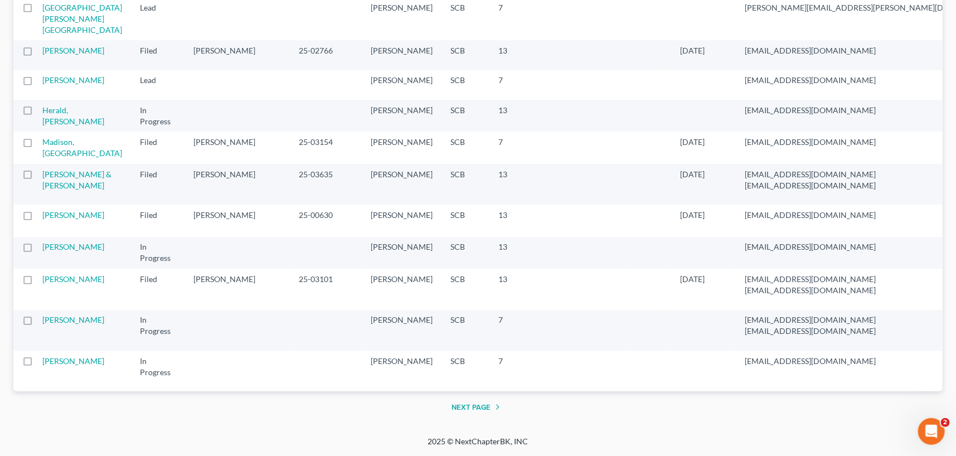
scroll to position [2522, 0]
click at [473, 405] on button "Next Page" at bounding box center [478, 406] width 52 height 13
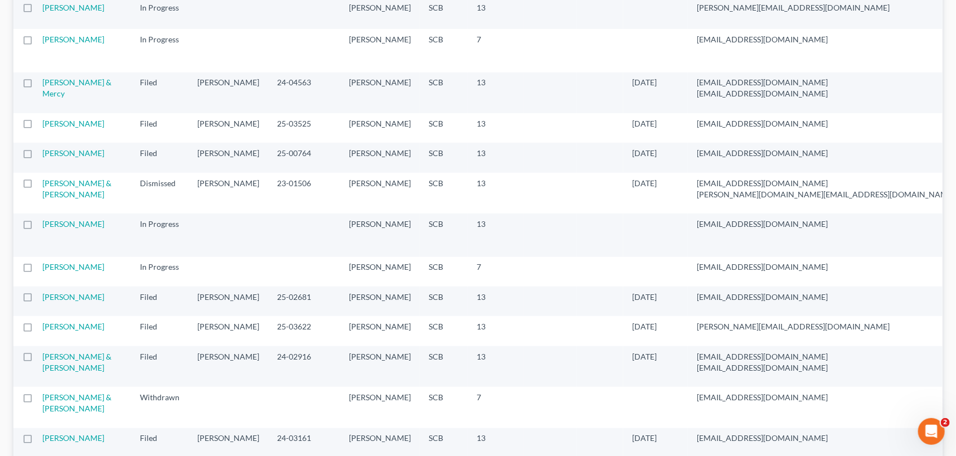
scroll to position [0, 0]
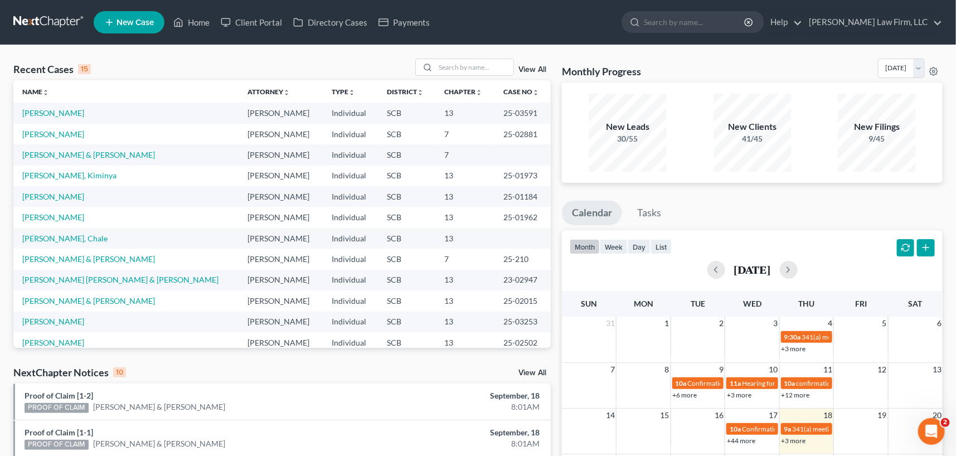
click at [525, 66] on link "View All" at bounding box center [532, 70] width 28 height 8
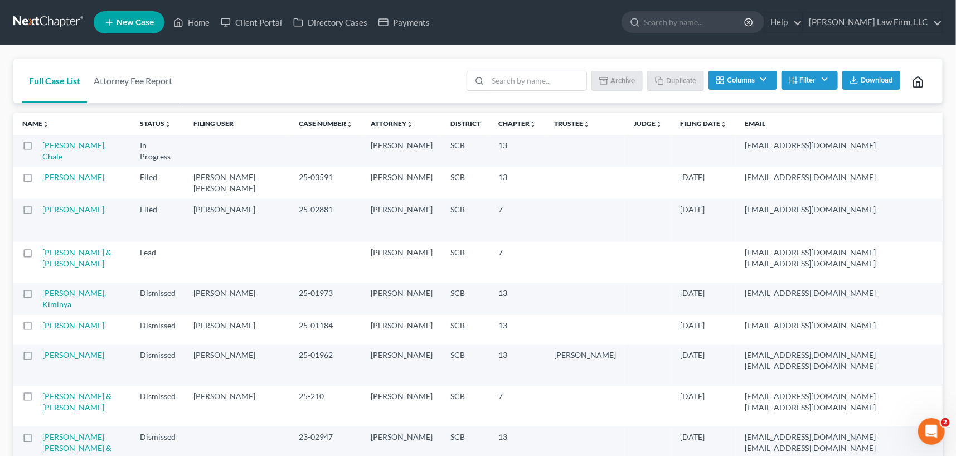
click at [38, 255] on label at bounding box center [38, 255] width 0 height 0
click at [42, 254] on input "checkbox" at bounding box center [45, 250] width 7 height 7
click at [612, 77] on button "Archive" at bounding box center [619, 80] width 50 height 19
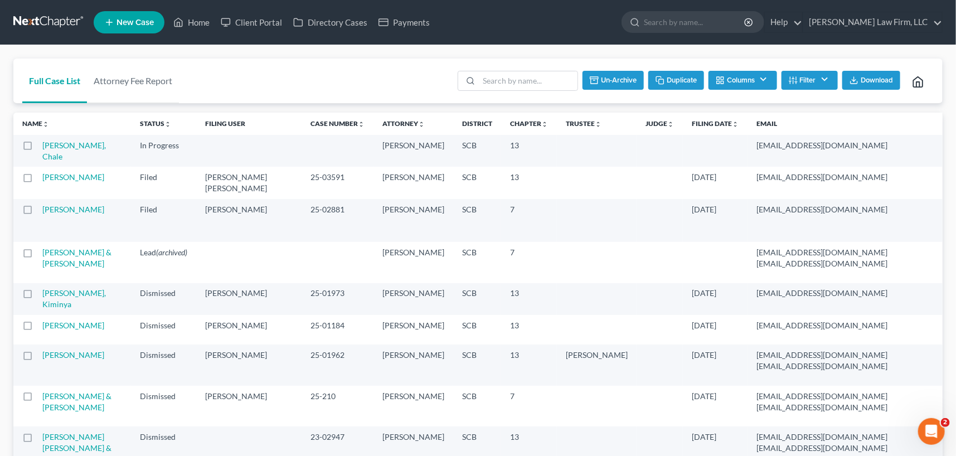
checkbox input "false"
click at [194, 21] on link "Home" at bounding box center [191, 22] width 47 height 20
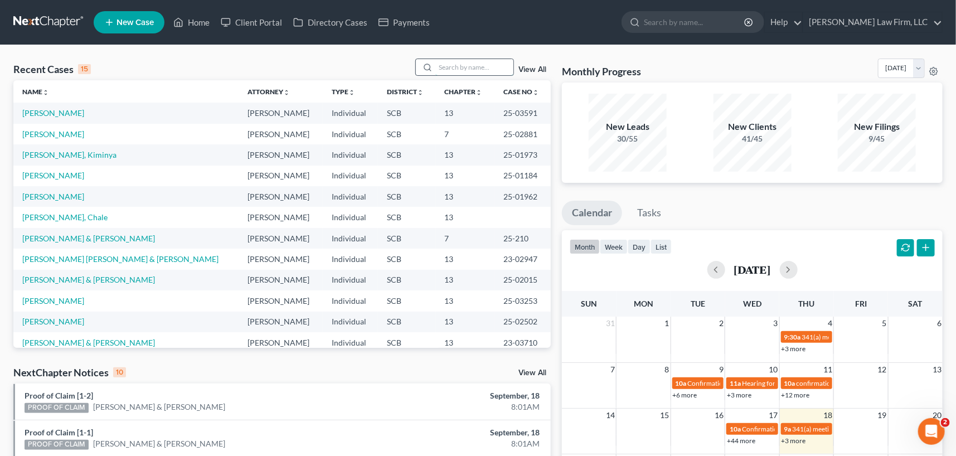
click at [442, 70] on input "search" at bounding box center [474, 67] width 78 height 16
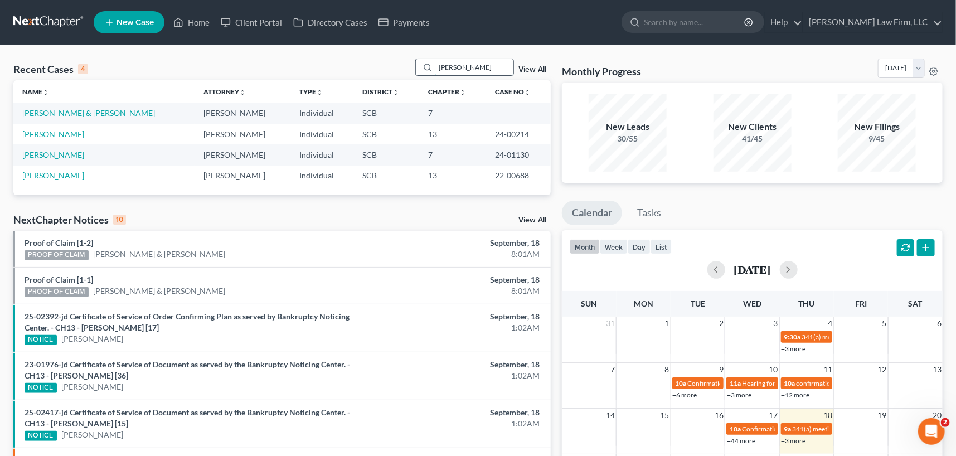
drag, startPoint x: 439, startPoint y: 66, endPoint x: 495, endPoint y: 66, distance: 56.3
click at [495, 66] on input "[PERSON_NAME]" at bounding box center [474, 67] width 78 height 16
type input "cawford"
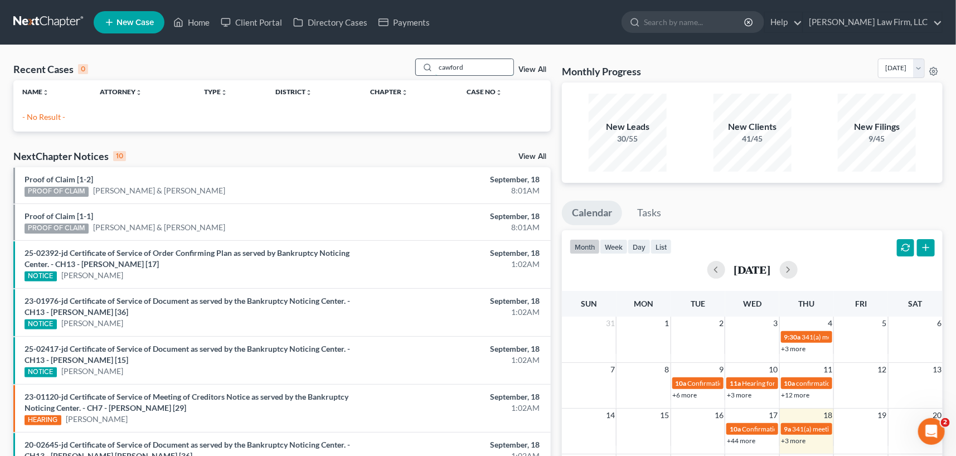
drag, startPoint x: 462, startPoint y: 66, endPoint x: 429, endPoint y: 71, distance: 33.7
click at [429, 71] on div "cawford" at bounding box center [464, 67] width 99 height 17
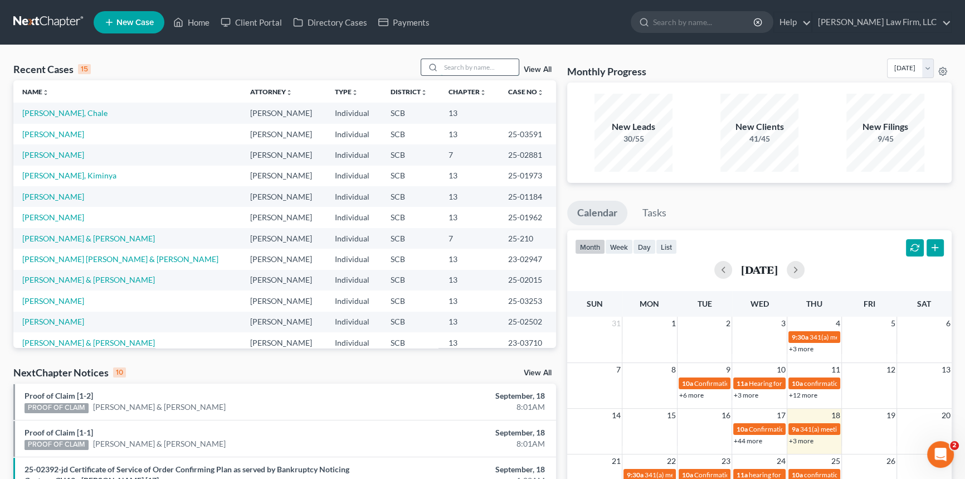
click at [482, 66] on input "search" at bounding box center [480, 67] width 78 height 16
type input "[PERSON_NAME]"
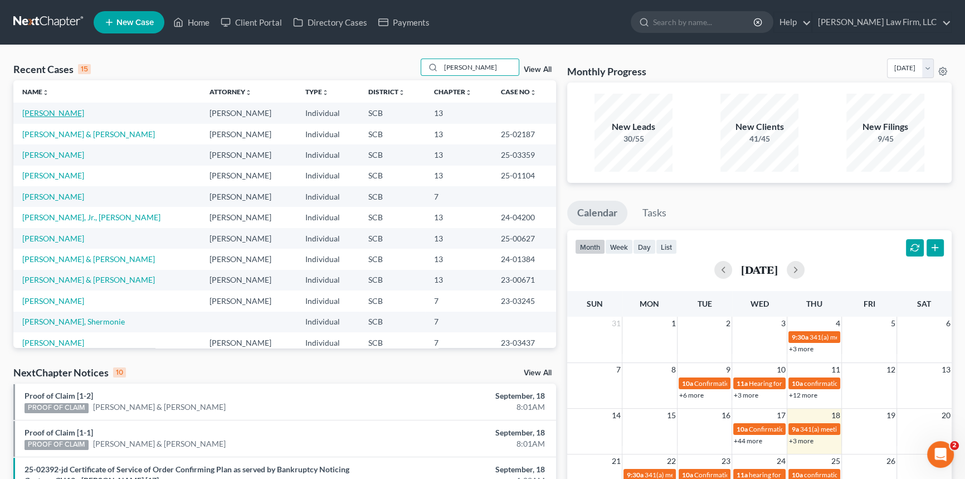
click at [59, 114] on link "[PERSON_NAME]" at bounding box center [53, 112] width 62 height 9
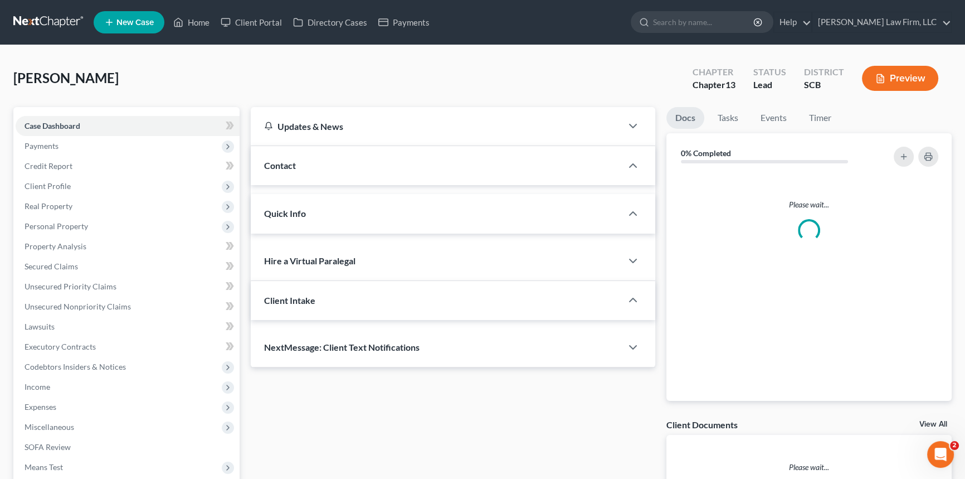
select select "0"
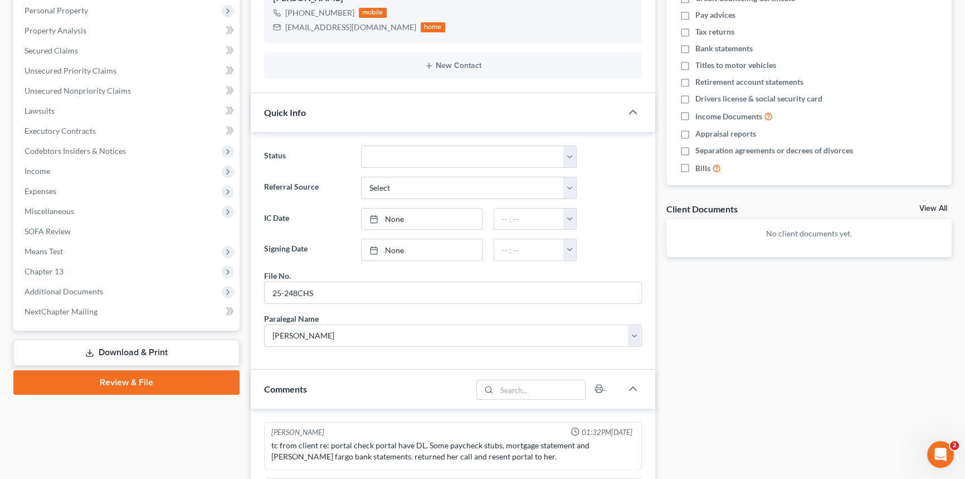
scroll to position [253, 0]
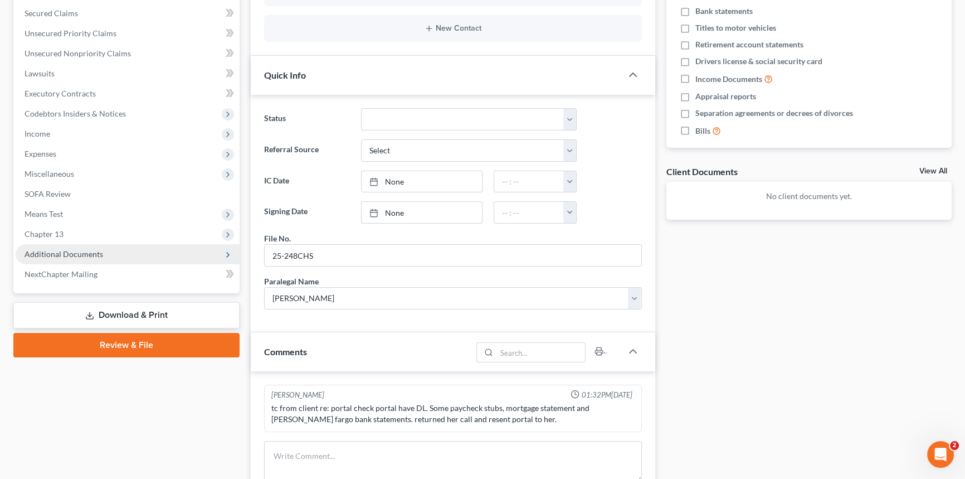
click at [64, 252] on span "Additional Documents" at bounding box center [64, 253] width 79 height 9
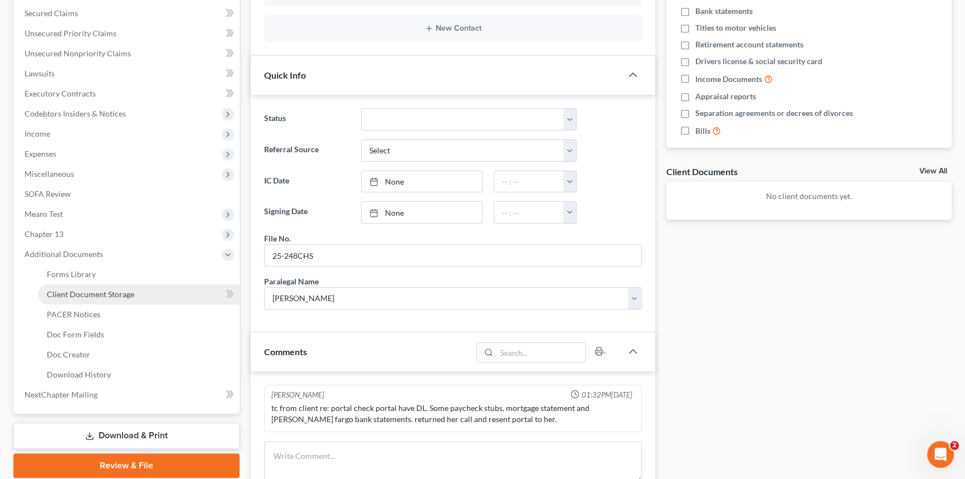
click at [95, 291] on span "Client Document Storage" at bounding box center [90, 293] width 87 height 9
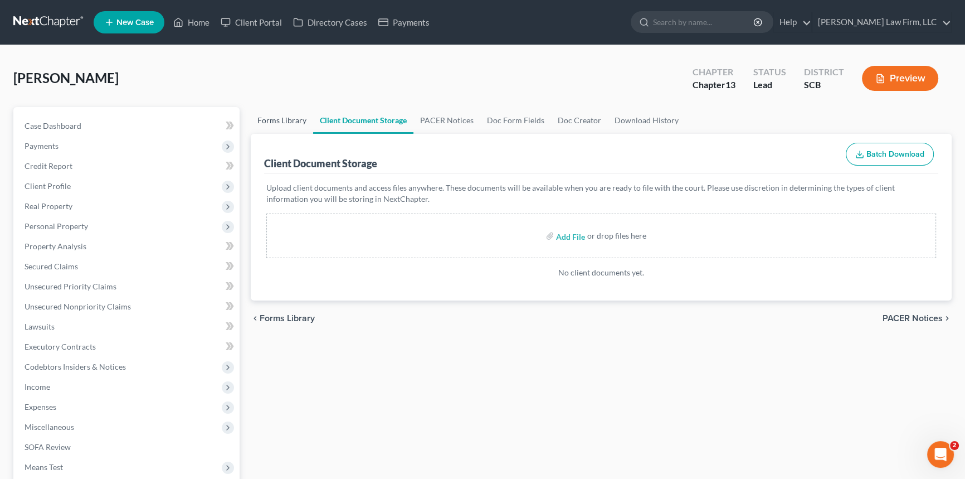
click at [294, 119] on link "Forms Library" at bounding box center [282, 120] width 62 height 27
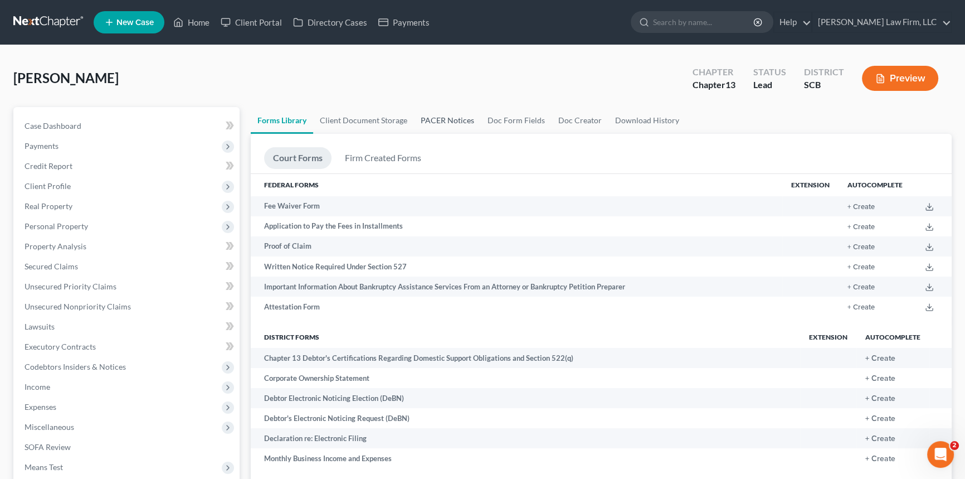
click at [445, 117] on link "PACER Notices" at bounding box center [447, 120] width 67 height 27
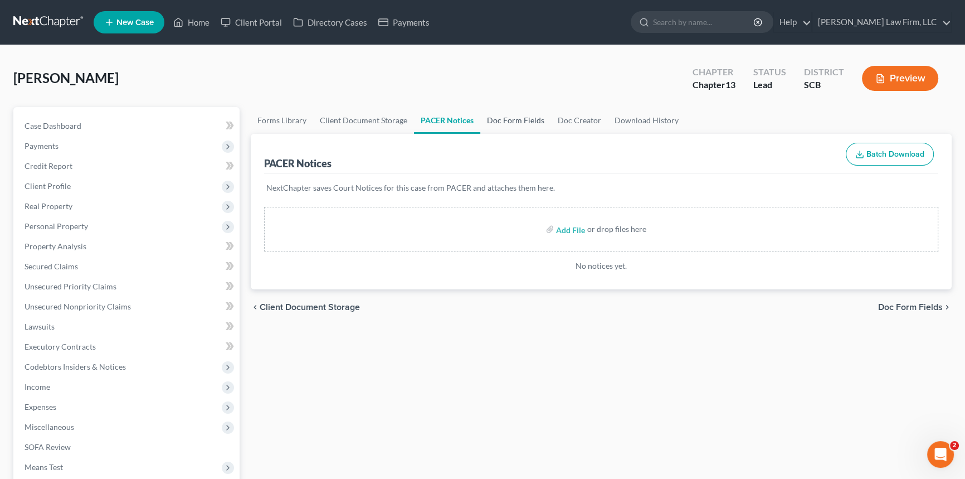
click at [517, 121] on link "Doc Form Fields" at bounding box center [515, 120] width 71 height 27
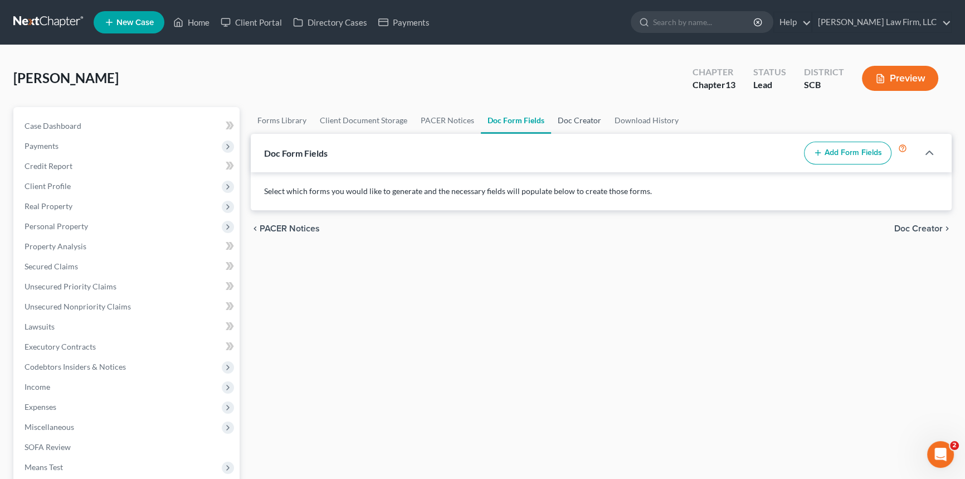
click at [586, 119] on link "Doc Creator" at bounding box center [579, 120] width 57 height 27
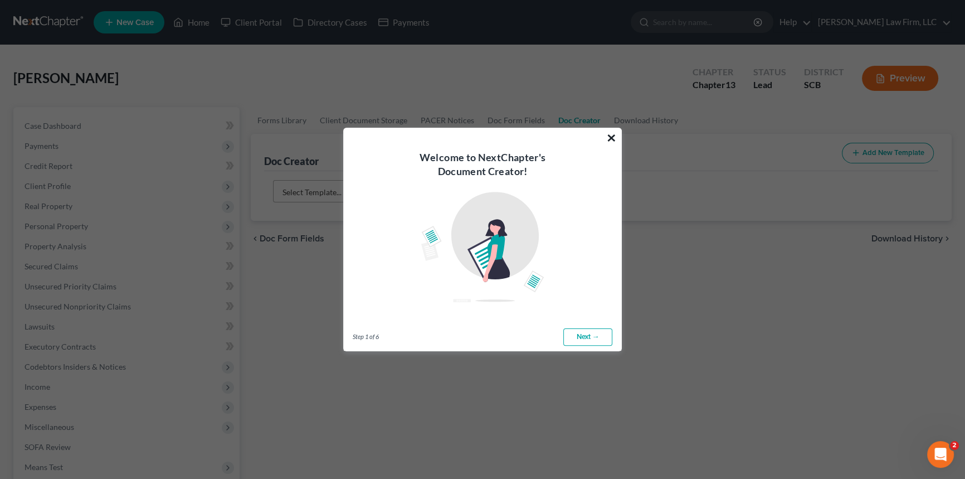
click at [610, 137] on button "×" at bounding box center [611, 138] width 11 height 18
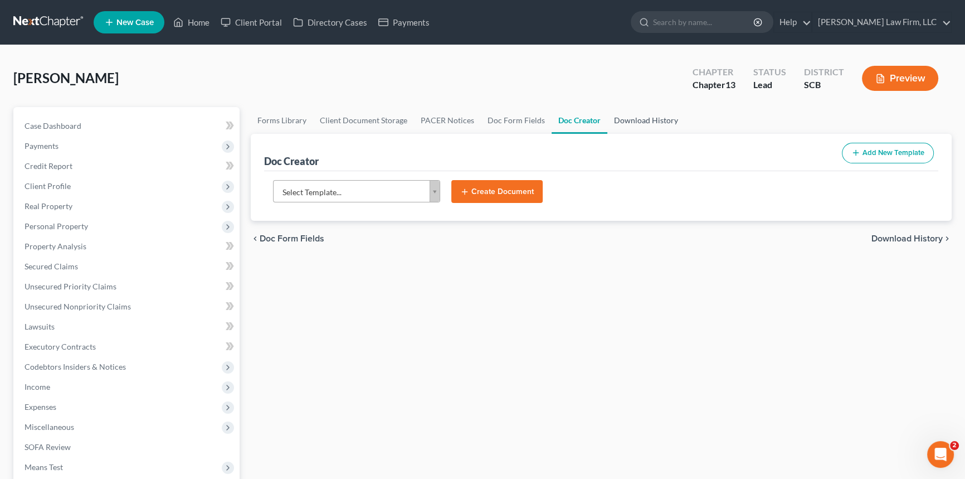
click at [631, 115] on link "Download History" at bounding box center [645, 120] width 77 height 27
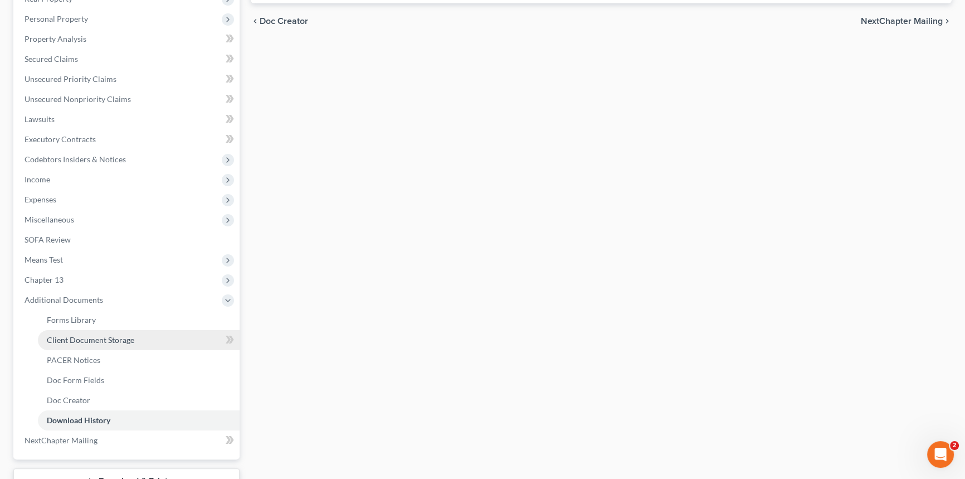
scroll to position [293, 0]
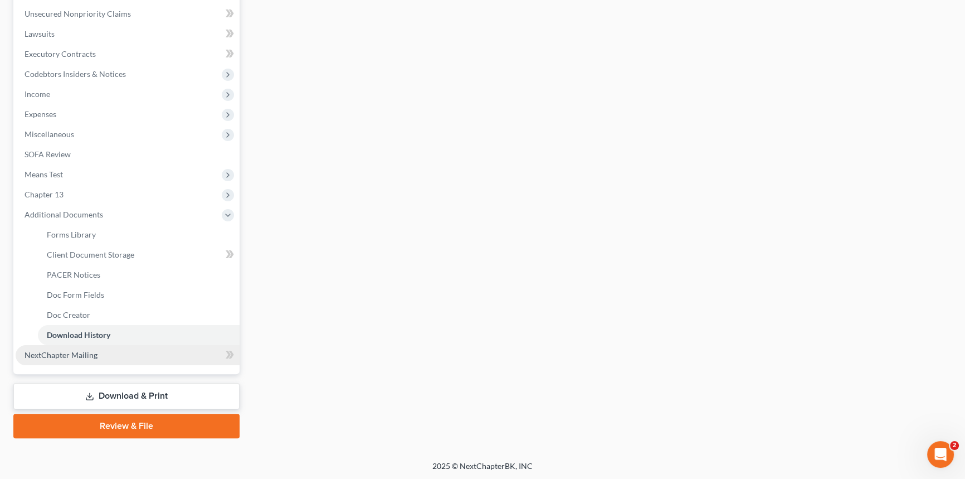
click at [72, 351] on span "NextChapter Mailing" at bounding box center [61, 354] width 73 height 9
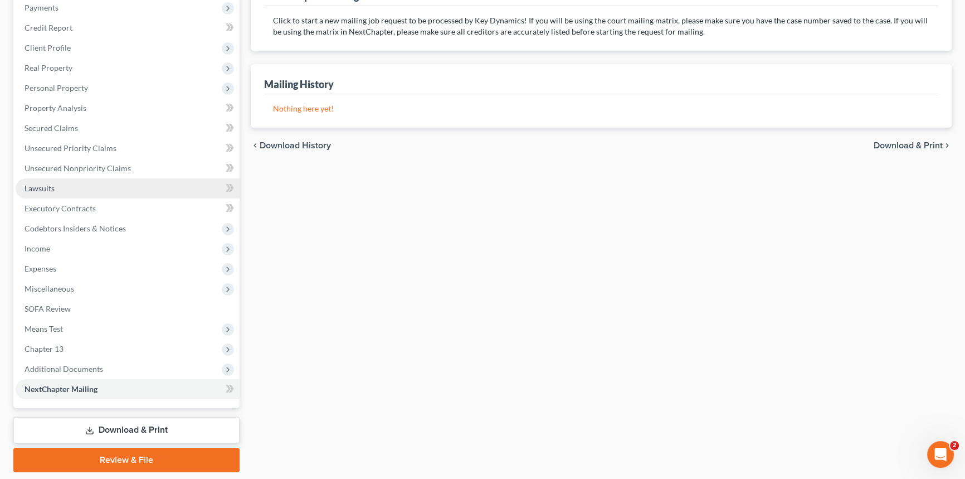
scroll to position [173, 0]
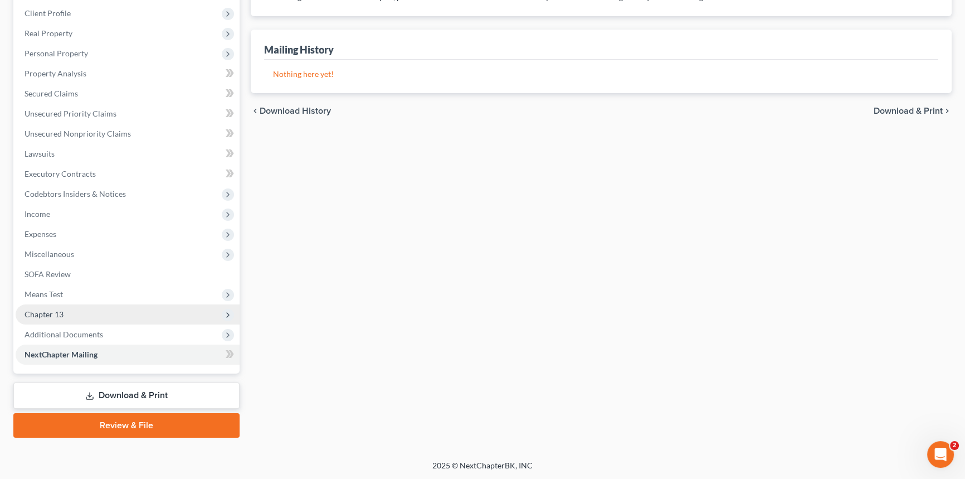
click at [65, 314] on span "Chapter 13" at bounding box center [128, 314] width 224 height 20
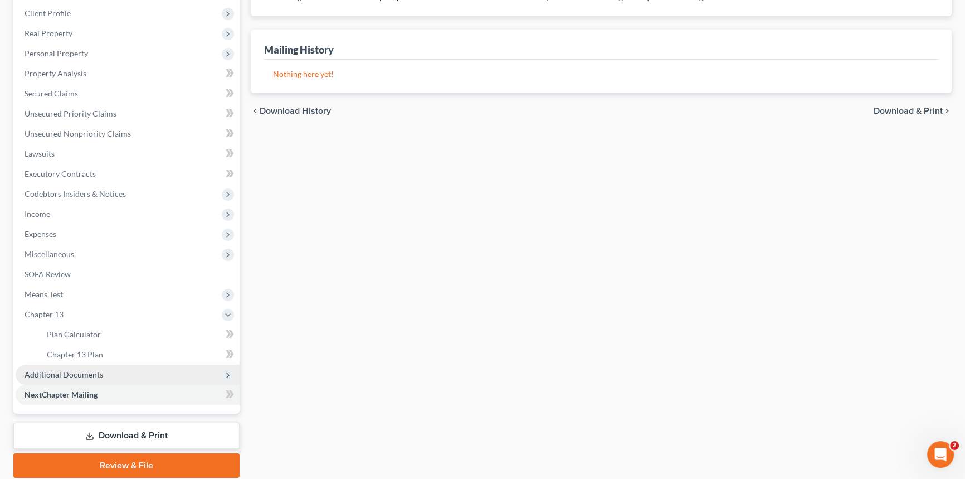
click at [78, 373] on span "Additional Documents" at bounding box center [64, 373] width 79 height 9
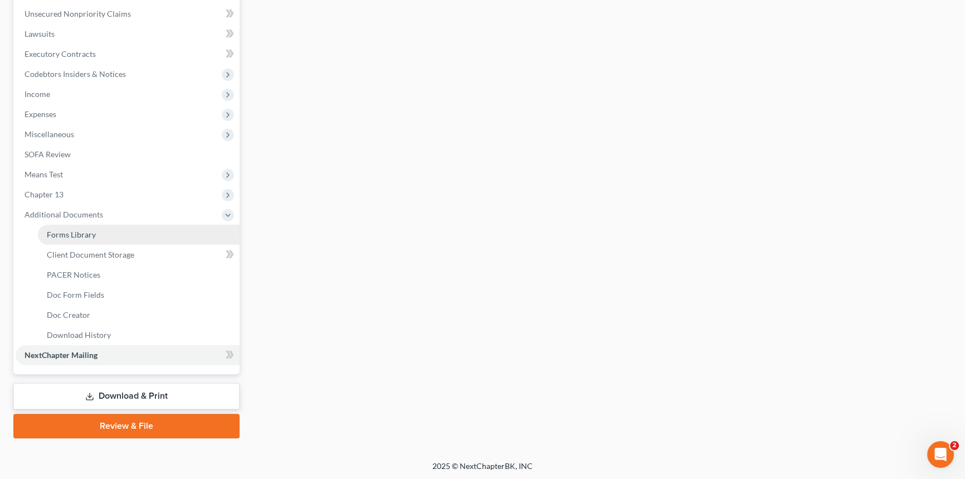
click at [90, 232] on span "Forms Library" at bounding box center [71, 234] width 49 height 9
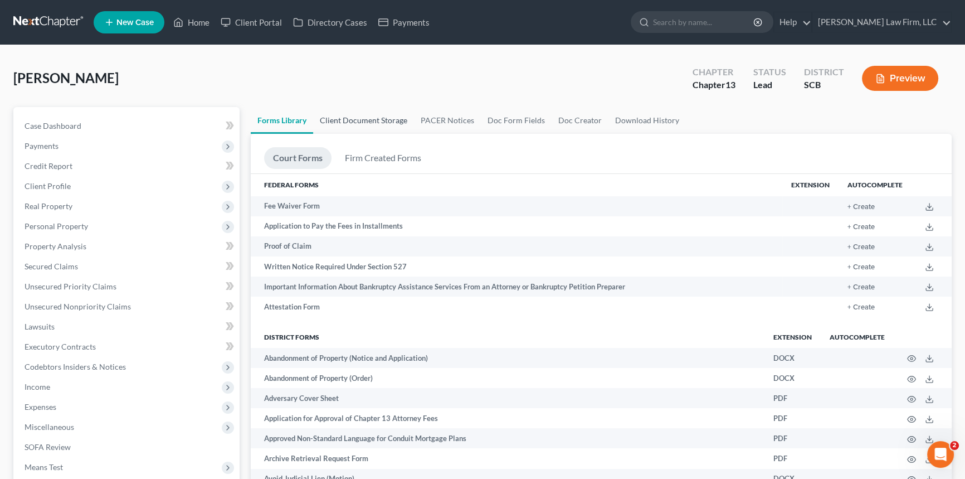
click at [369, 116] on link "Client Document Storage" at bounding box center [363, 120] width 101 height 27
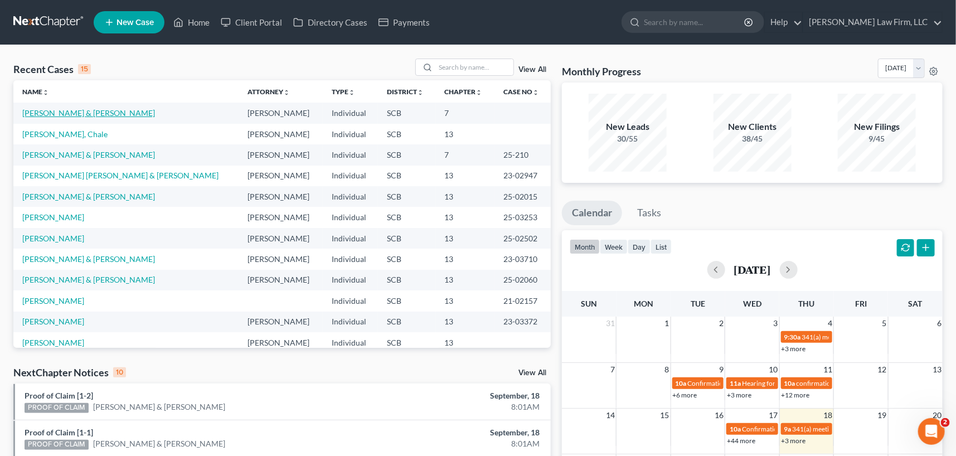
click at [62, 110] on link "[PERSON_NAME] & [PERSON_NAME]" at bounding box center [88, 112] width 133 height 9
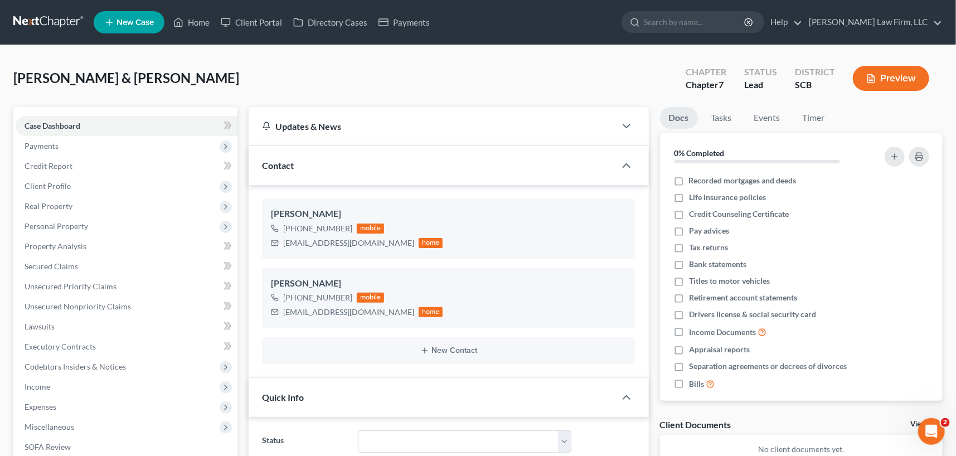
select select "0"
click at [624, 123] on icon "button" at bounding box center [626, 125] width 13 height 13
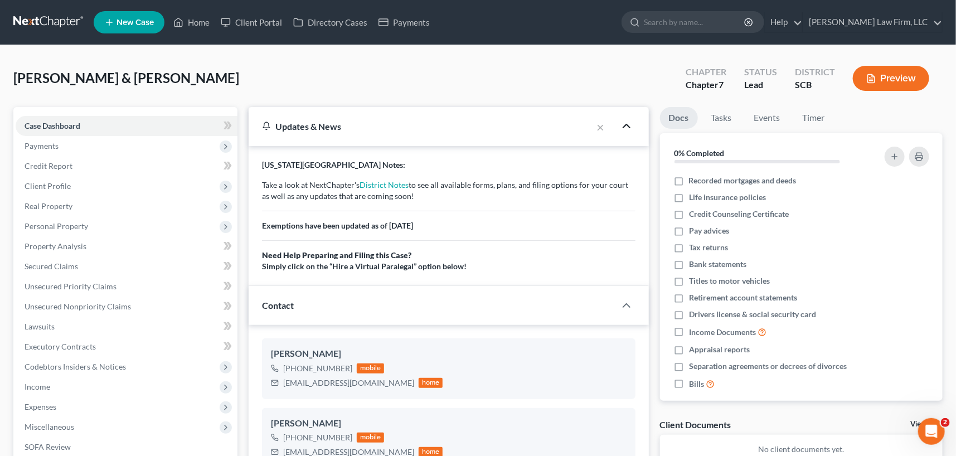
click at [620, 123] on icon "button" at bounding box center [626, 125] width 13 height 13
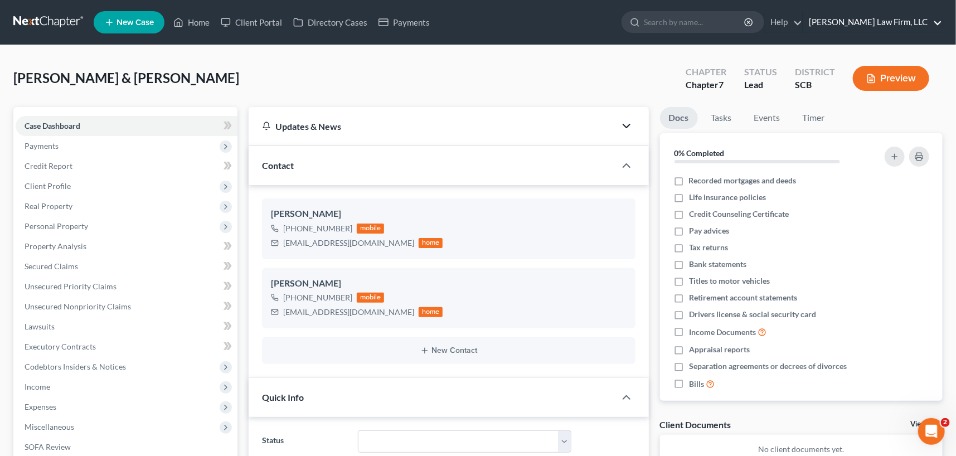
click at [858, 19] on link "[PERSON_NAME] Law Firm, LLC" at bounding box center [872, 22] width 139 height 20
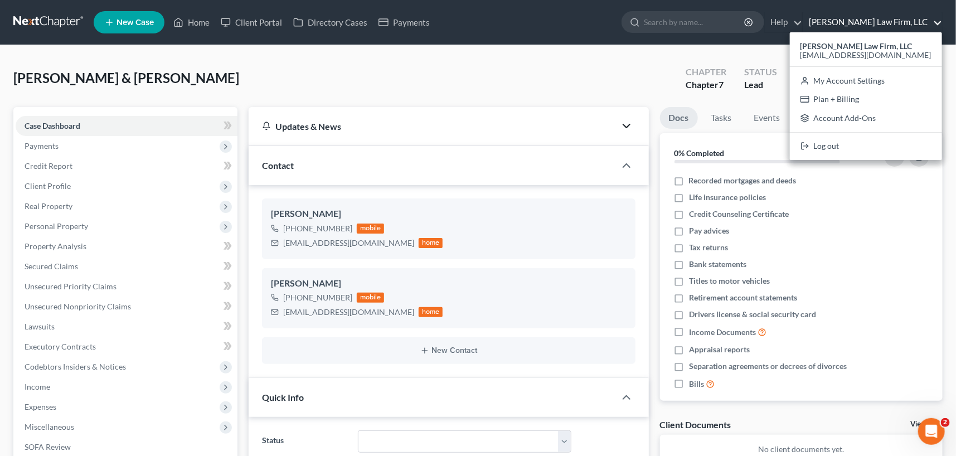
click at [854, 18] on link "[PERSON_NAME] Law Firm, LLC" at bounding box center [872, 22] width 139 height 20
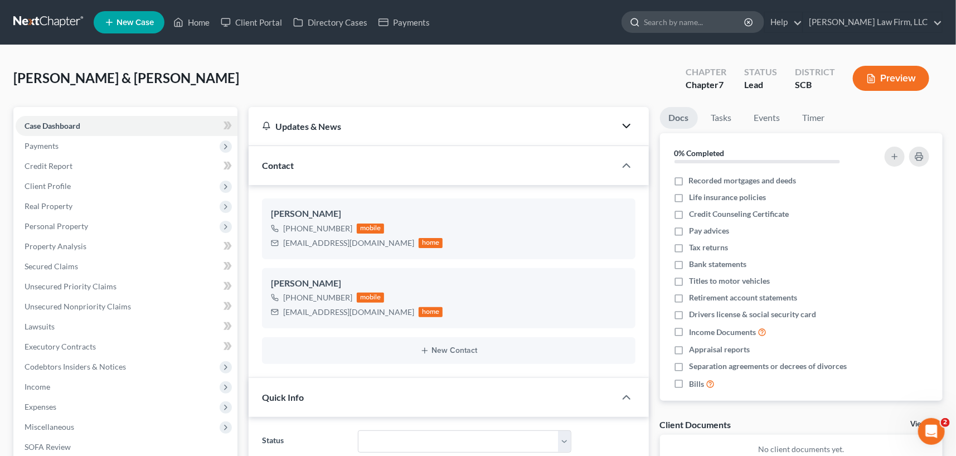
click at [716, 16] on input "search" at bounding box center [695, 22] width 102 height 21
type input "how to archive"
drag, startPoint x: 747, startPoint y: 25, endPoint x: 669, endPoint y: 39, distance: 79.9
click at [669, 33] on div "how to archive - No Result - See all results Or Press Enter..." at bounding box center [692, 22] width 143 height 22
click at [802, 20] on link "Help" at bounding box center [783, 22] width 37 height 20
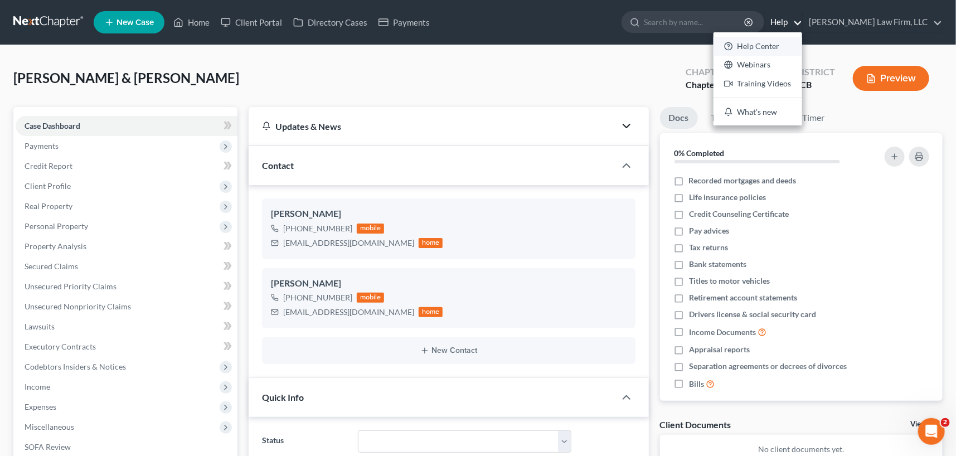
click at [789, 43] on link "Help Center" at bounding box center [757, 46] width 89 height 19
